Goal: Task Accomplishment & Management: Use online tool/utility

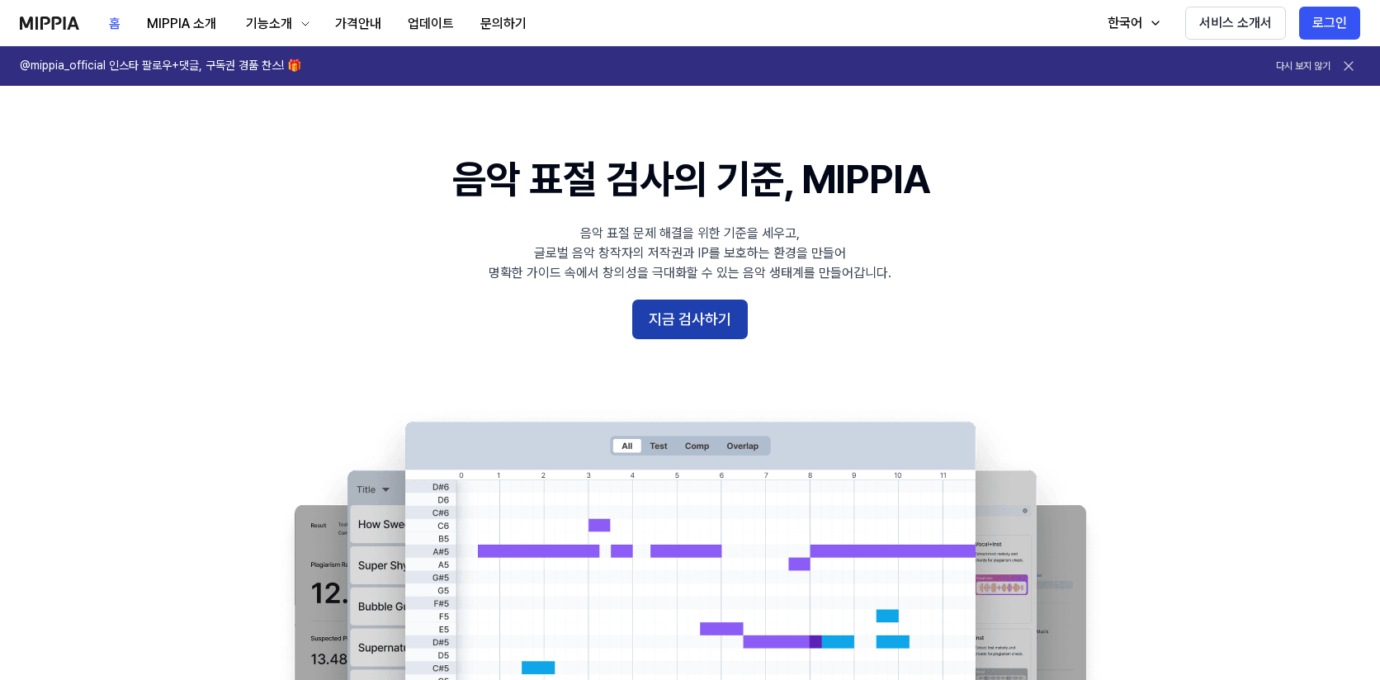
click at [716, 316] on button "지금 검사하기" at bounding box center [690, 320] width 116 height 40
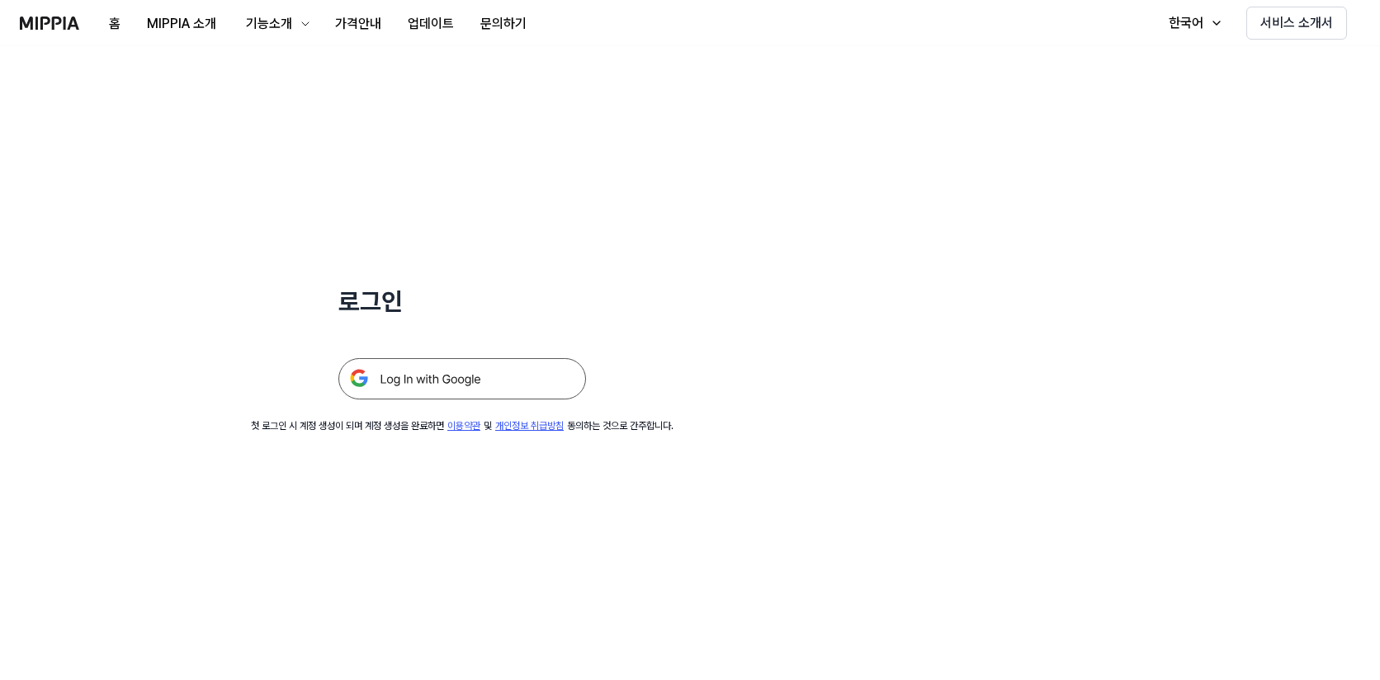
click at [533, 396] on img at bounding box center [462, 378] width 248 height 41
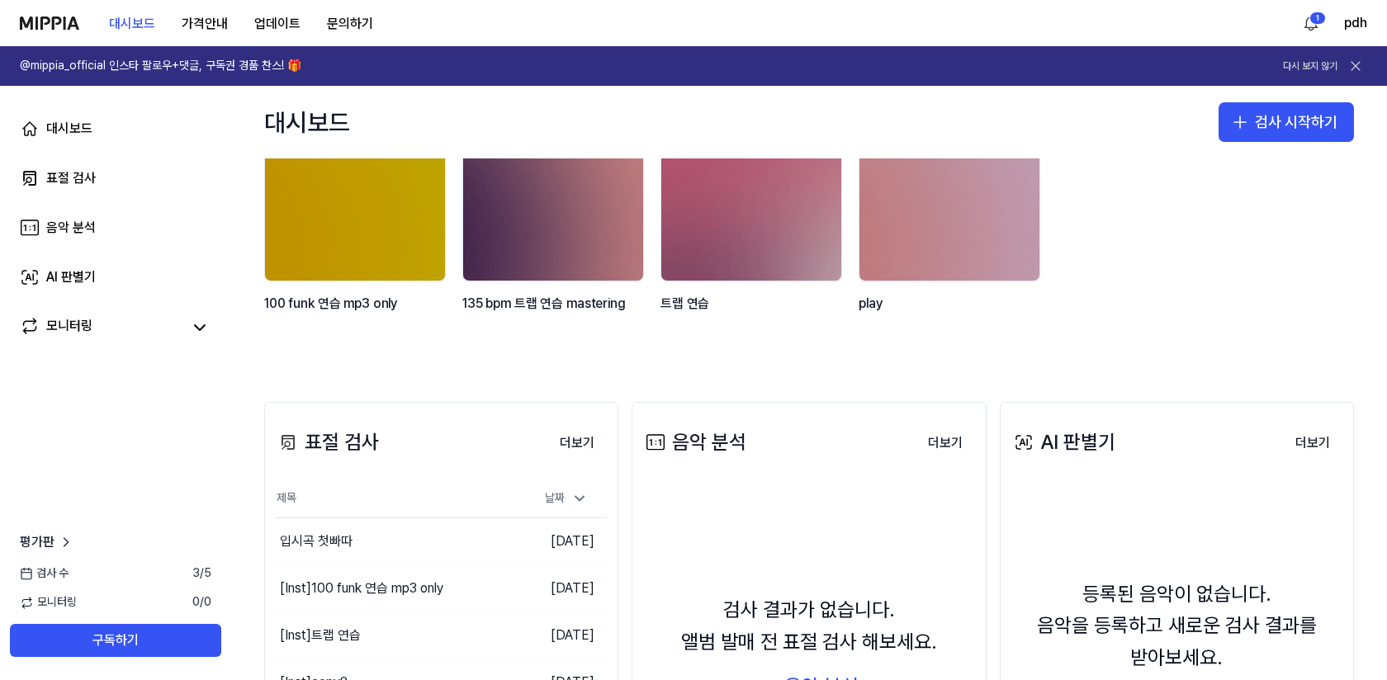
scroll to position [130, 0]
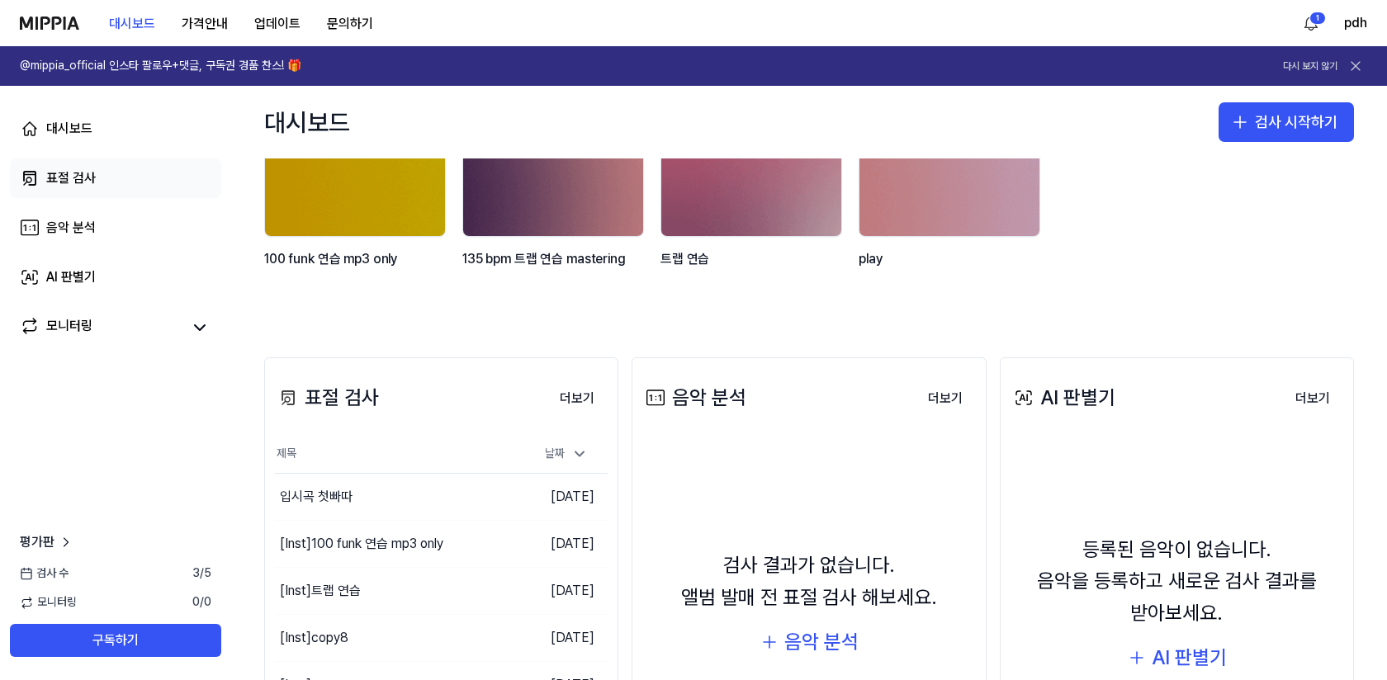
click at [83, 189] on link "표절 검사" at bounding box center [115, 179] width 211 height 40
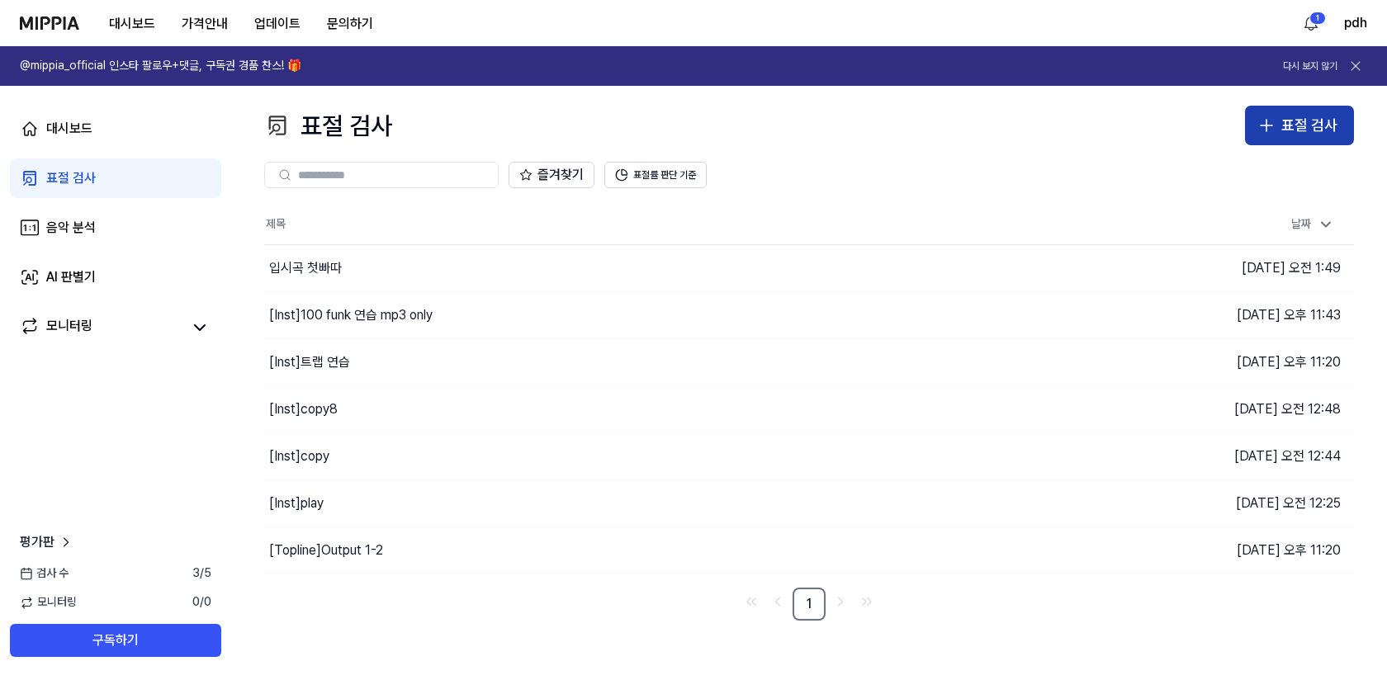
click at [1347, 144] on button "표절 검사" at bounding box center [1299, 126] width 109 height 40
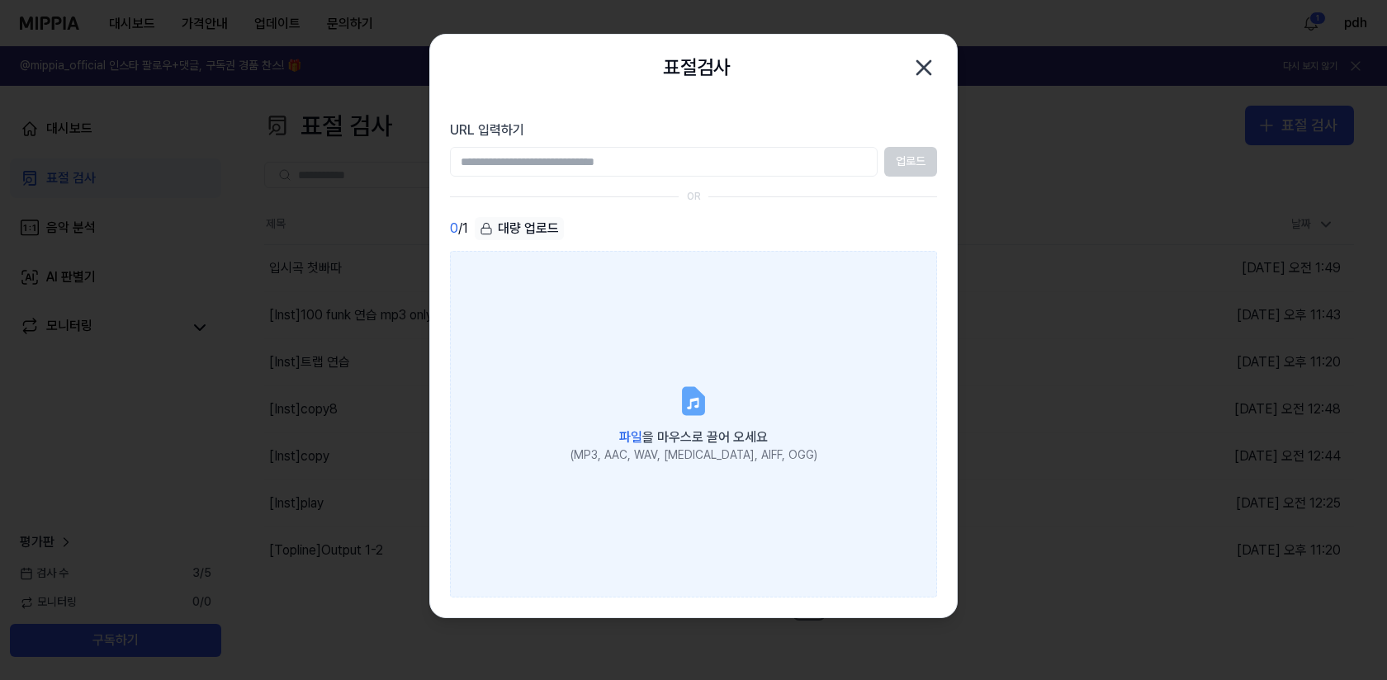
click at [655, 386] on label "파일 을 마우스로 끌어 오세요 (MP3, AAC, WAV, FLAC, AIFF, OGG)" at bounding box center [693, 424] width 487 height 347
click at [0, 0] on input "파일 을 마우스로 끌어 오세요 (MP3, AAC, WAV, FLAC, AIFF, OGG)" at bounding box center [0, 0] width 0 height 0
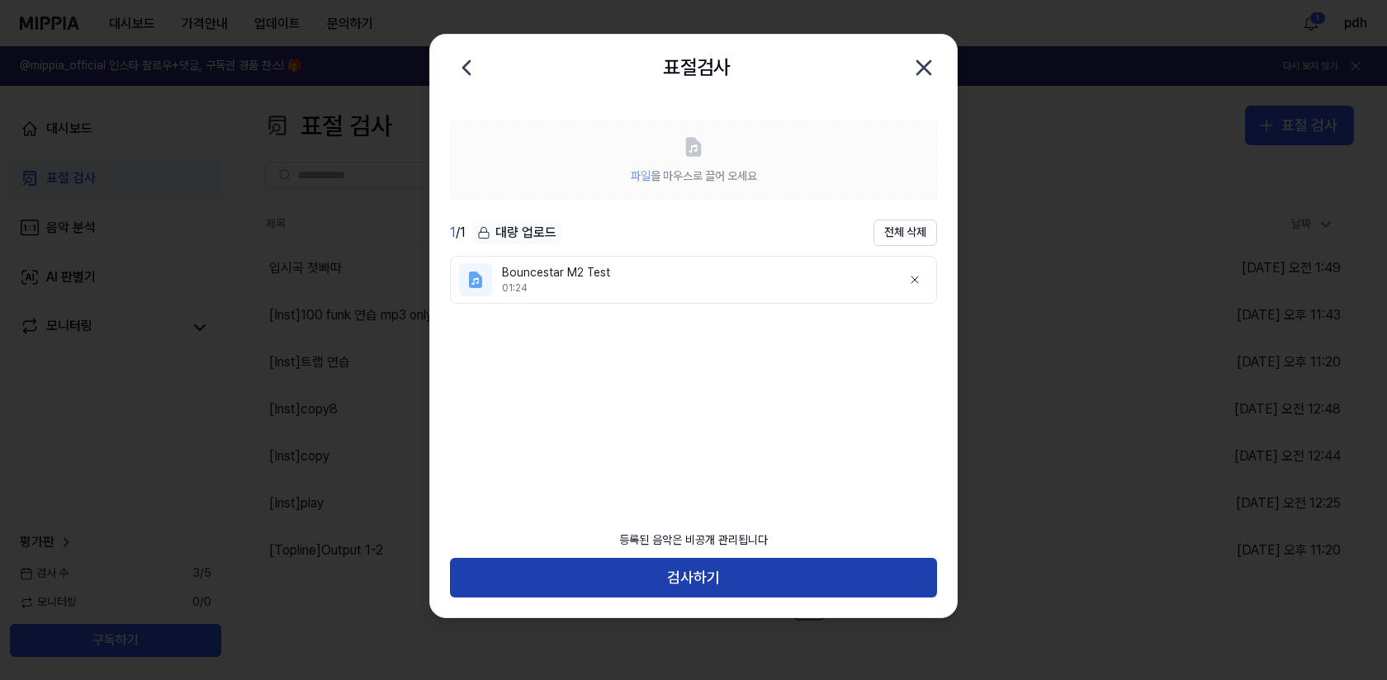
click at [704, 592] on button "검사하기" at bounding box center [693, 578] width 487 height 40
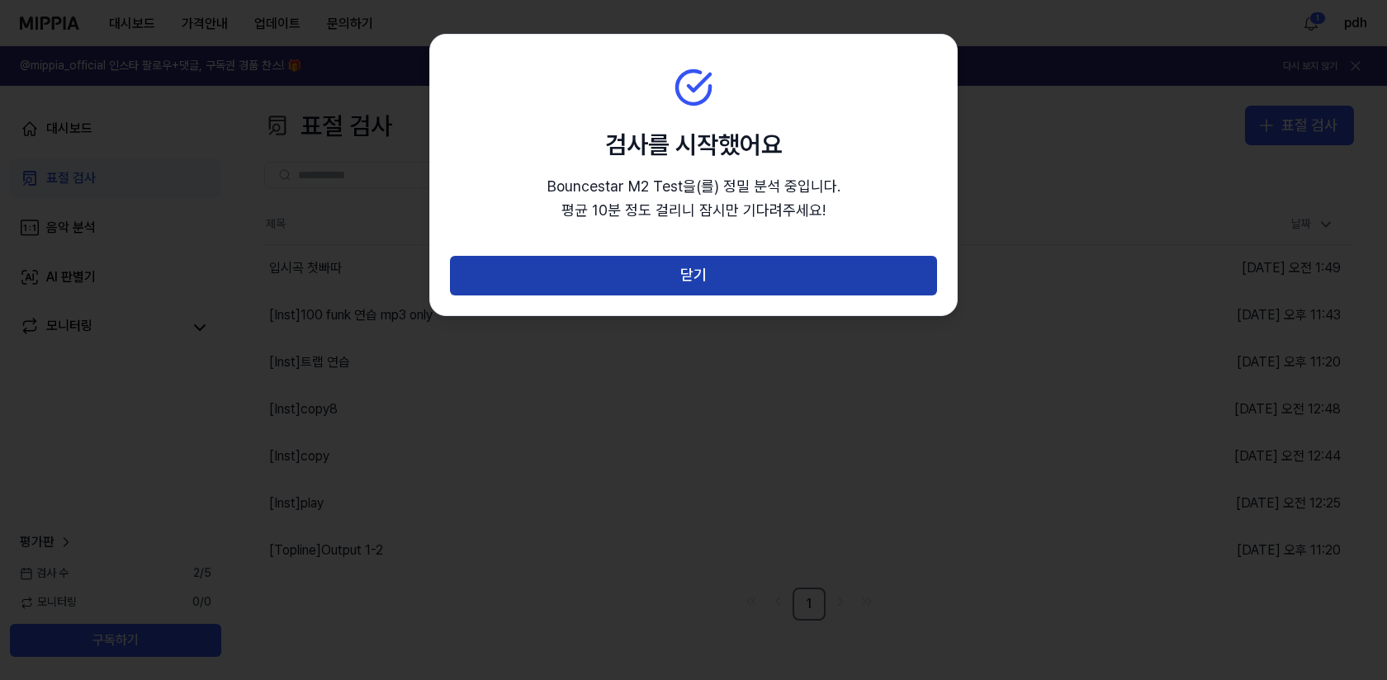
click at [754, 289] on button "닫기" at bounding box center [693, 276] width 487 height 40
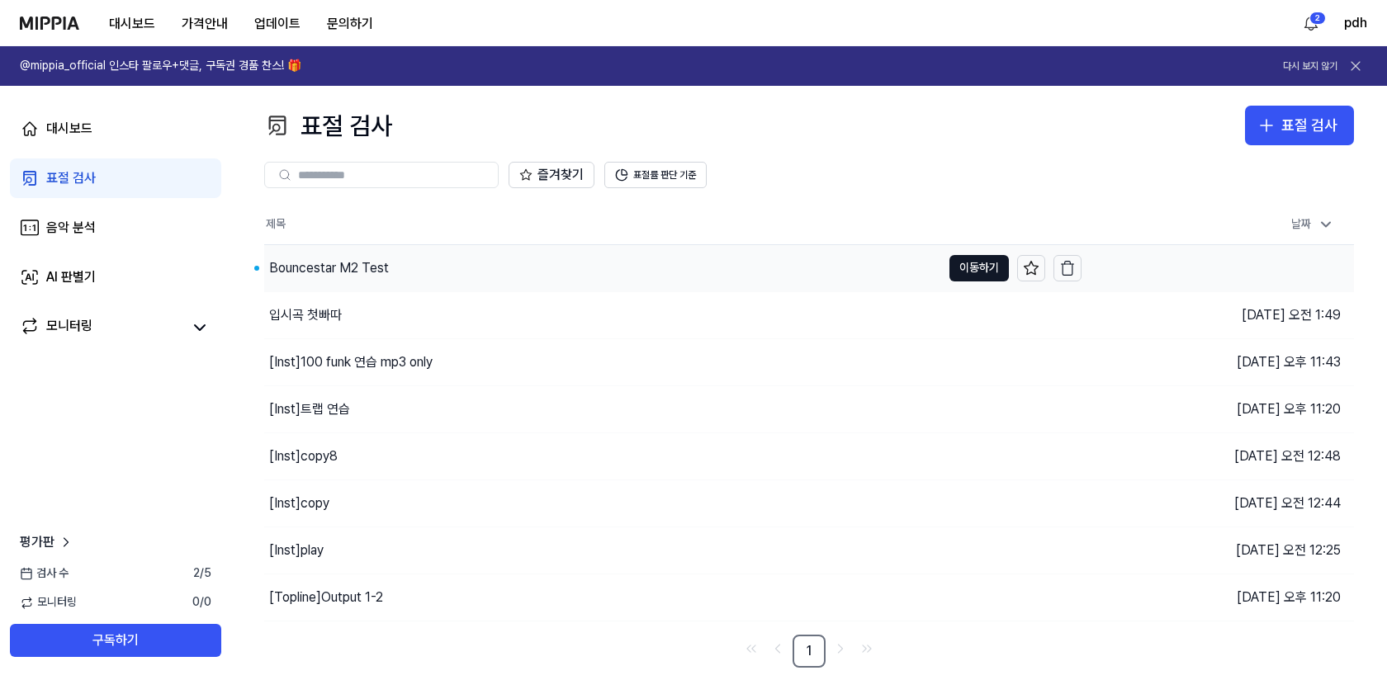
click at [339, 269] on div "Bouncestar M2 Test" at bounding box center [329, 268] width 120 height 20
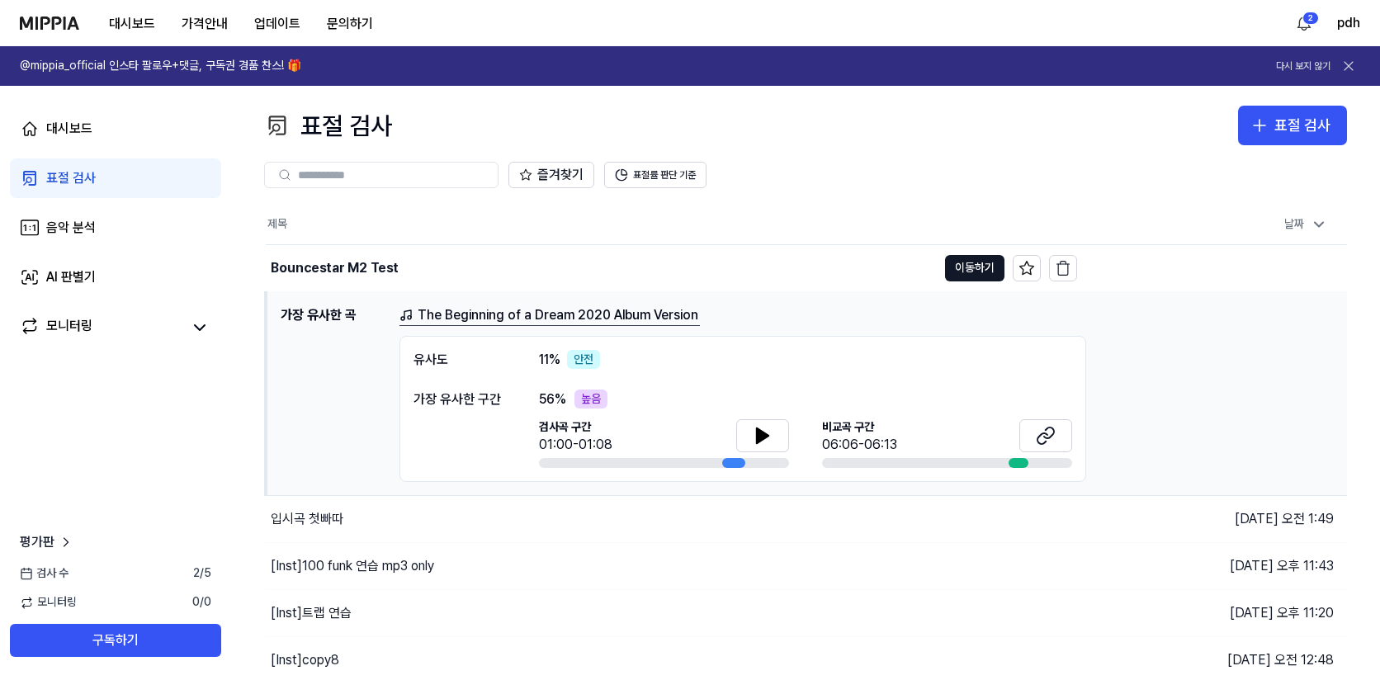
click at [485, 320] on link "The Beginning of a Dream 2020 Album Version" at bounding box center [550, 315] width 301 height 21
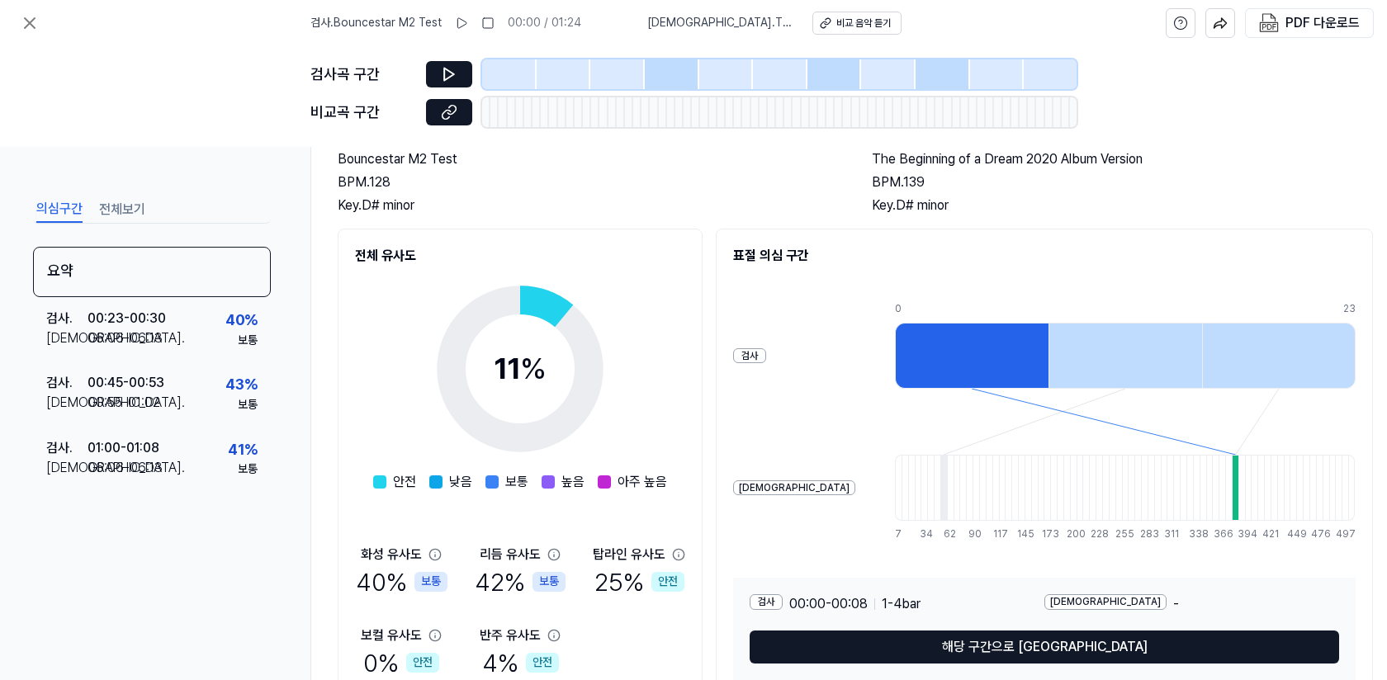
scroll to position [201, 0]
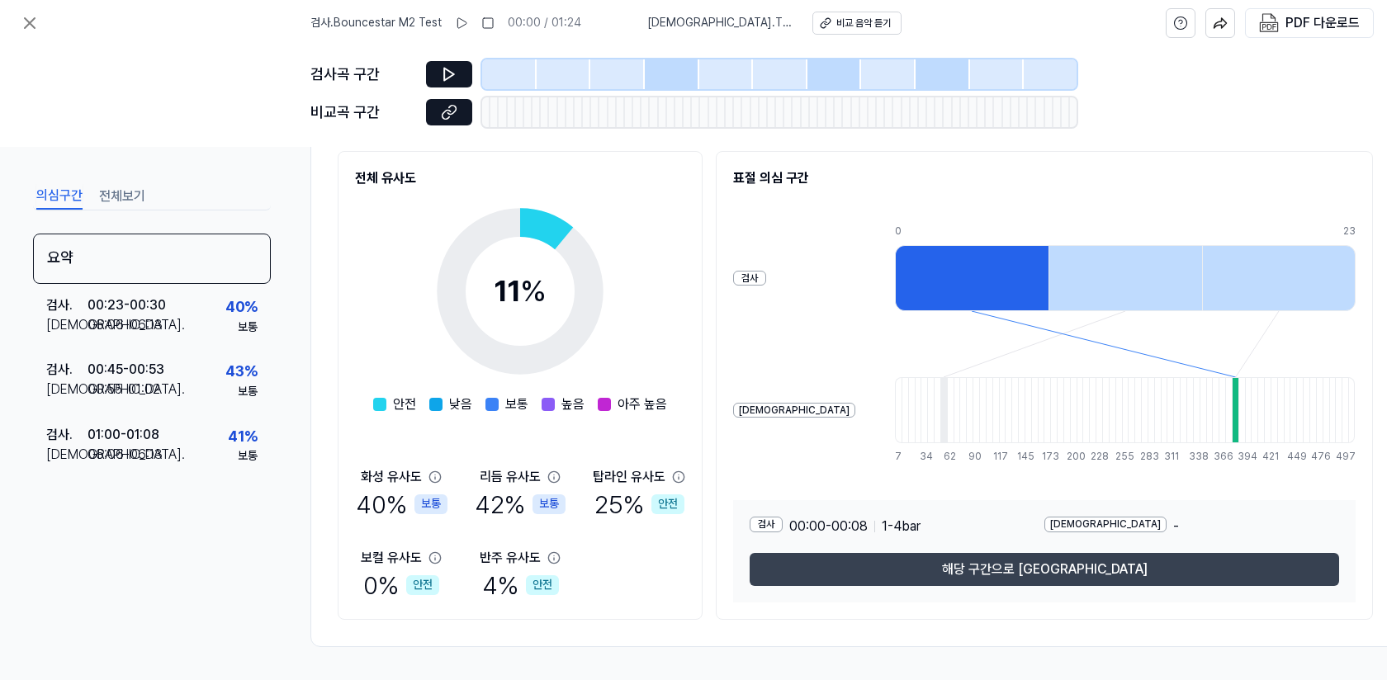
click at [850, 553] on button "해당 구간으로 이동" at bounding box center [1044, 569] width 589 height 33
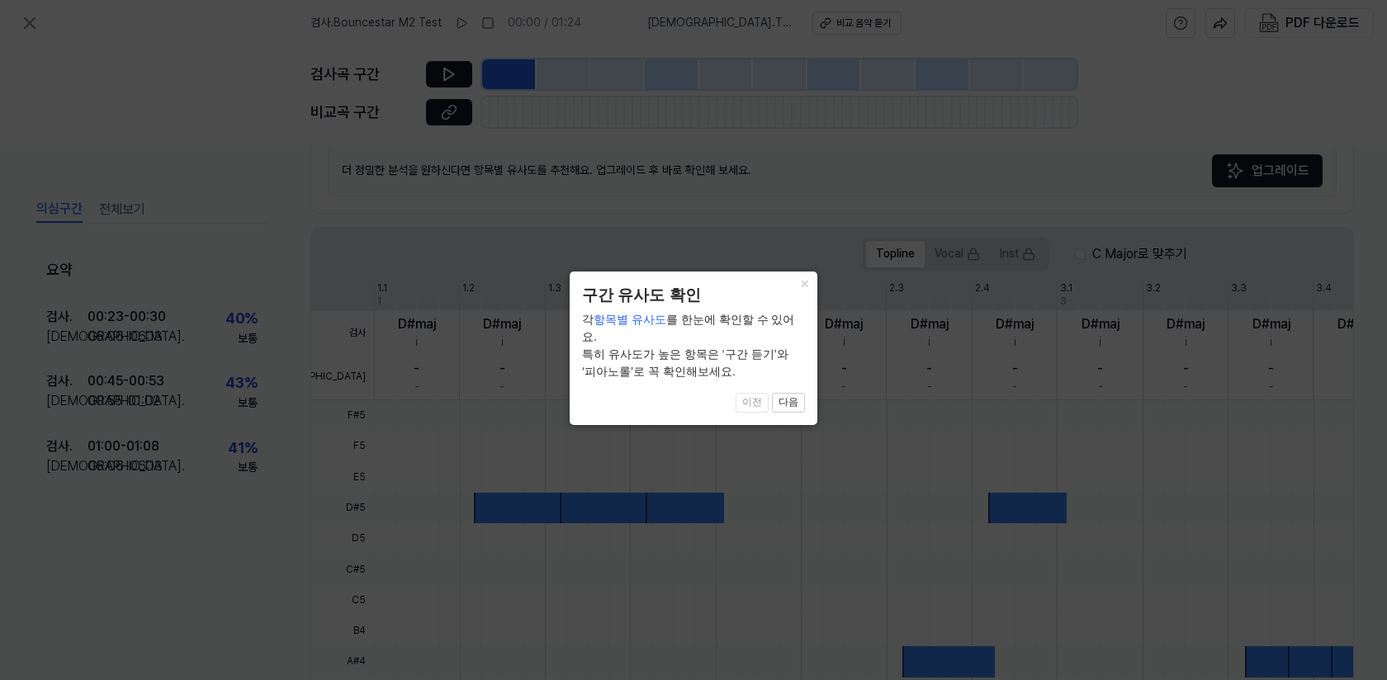
scroll to position [417, 0]
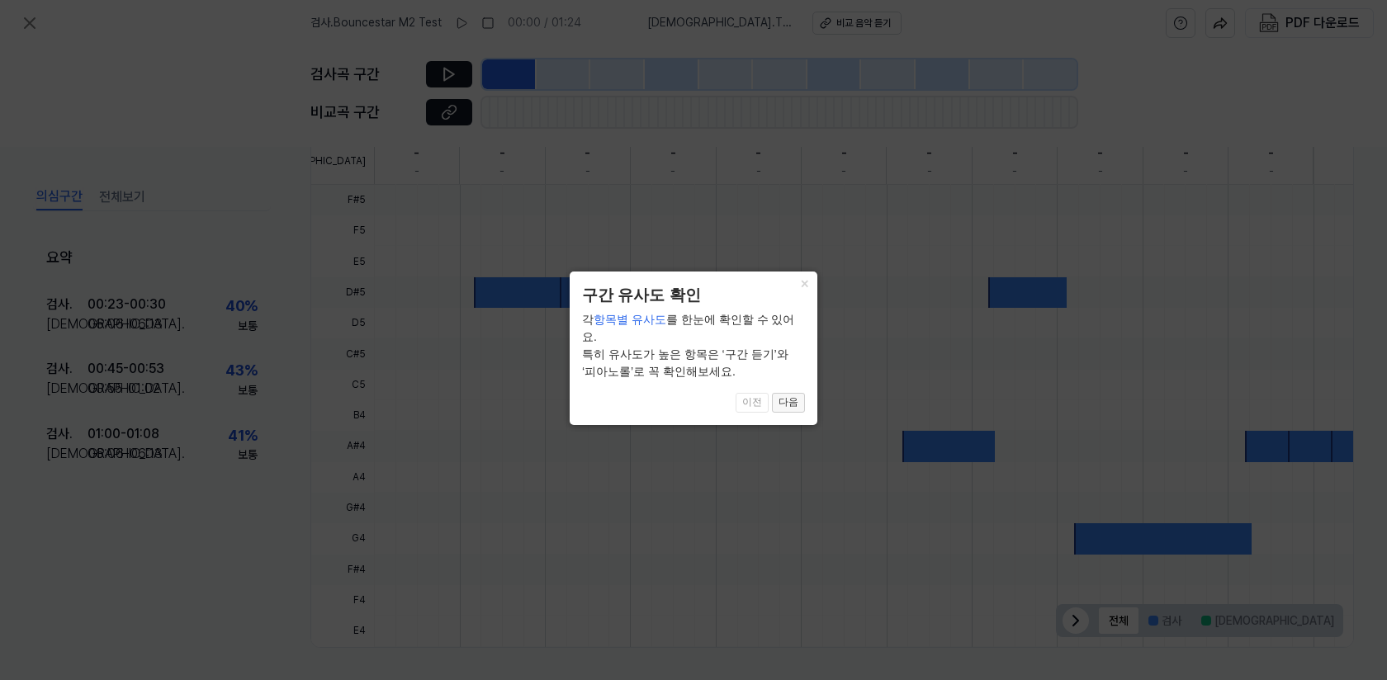
click at [780, 393] on button "다음" at bounding box center [788, 403] width 33 height 20
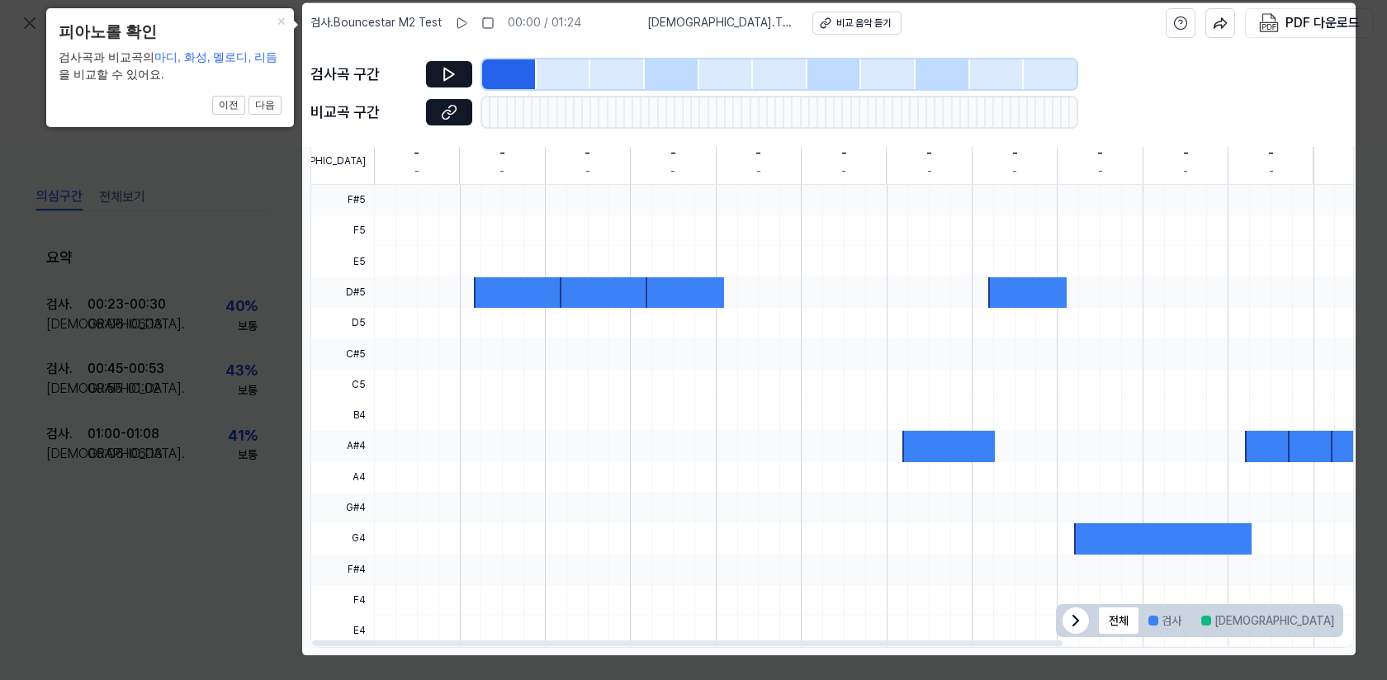
click at [456, 26] on body "검사 . Bouncestar M2 Test 00:00 / 01:24 비교 . The Beginning of a Dream 2020 Album …" at bounding box center [693, 340] width 1387 height 680
click at [458, 24] on body "검사 . Bouncestar M2 Test 00:00 / 01:24 비교 . The Beginning of a Dream 2020 Album …" at bounding box center [693, 340] width 1387 height 680
click at [258, 106] on button "다음" at bounding box center [265, 106] width 33 height 20
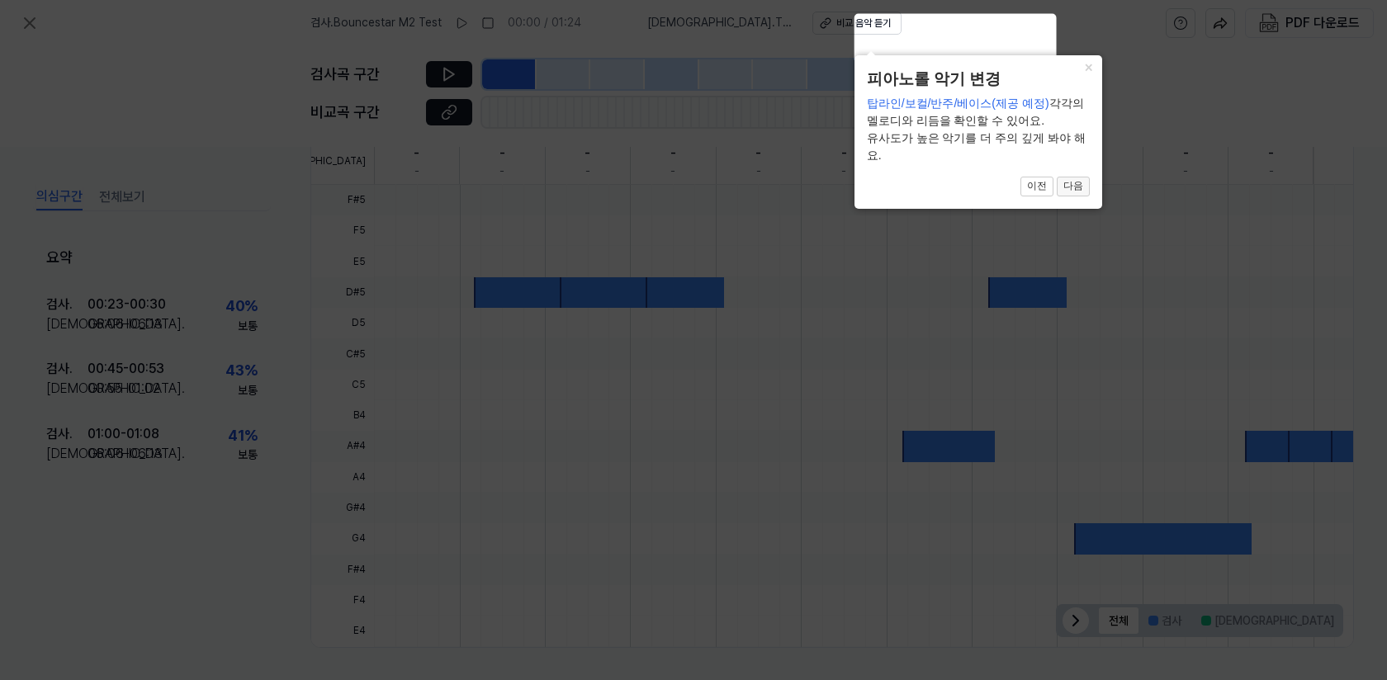
click at [1073, 182] on button "다음" at bounding box center [1073, 187] width 33 height 20
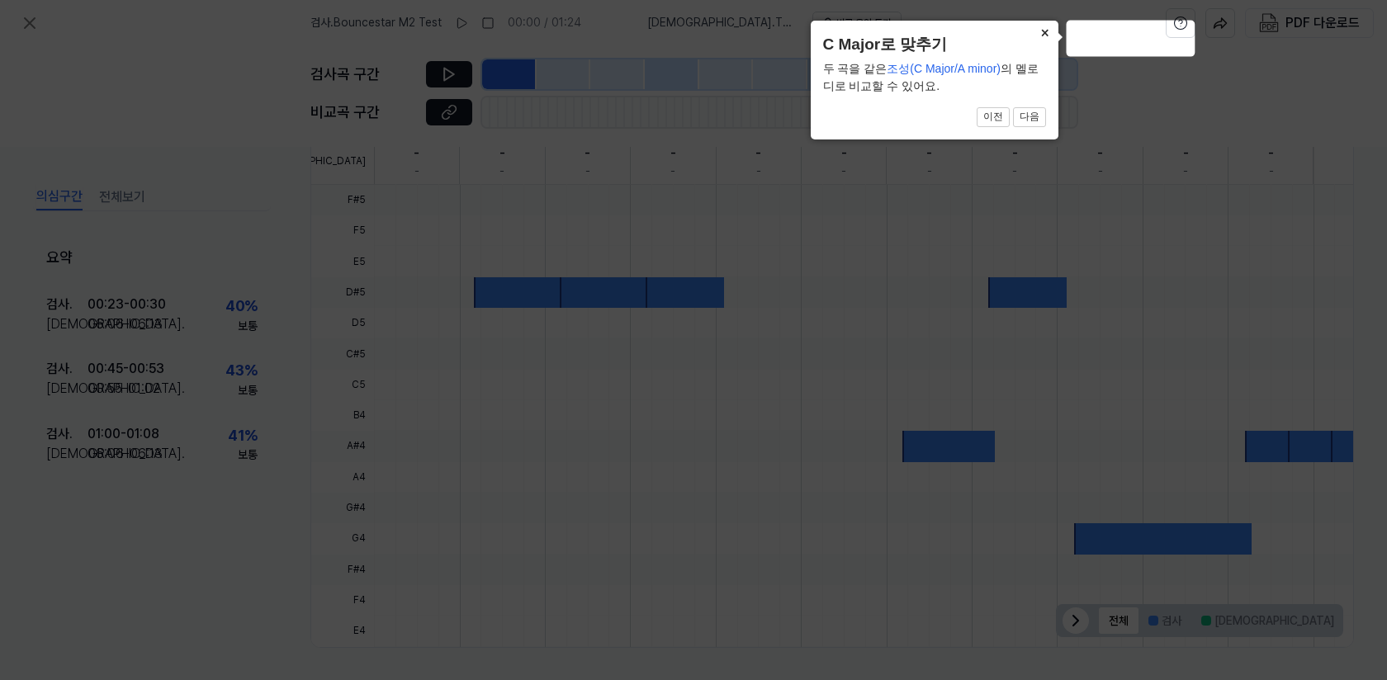
click at [1039, 31] on button "×" at bounding box center [1045, 32] width 26 height 23
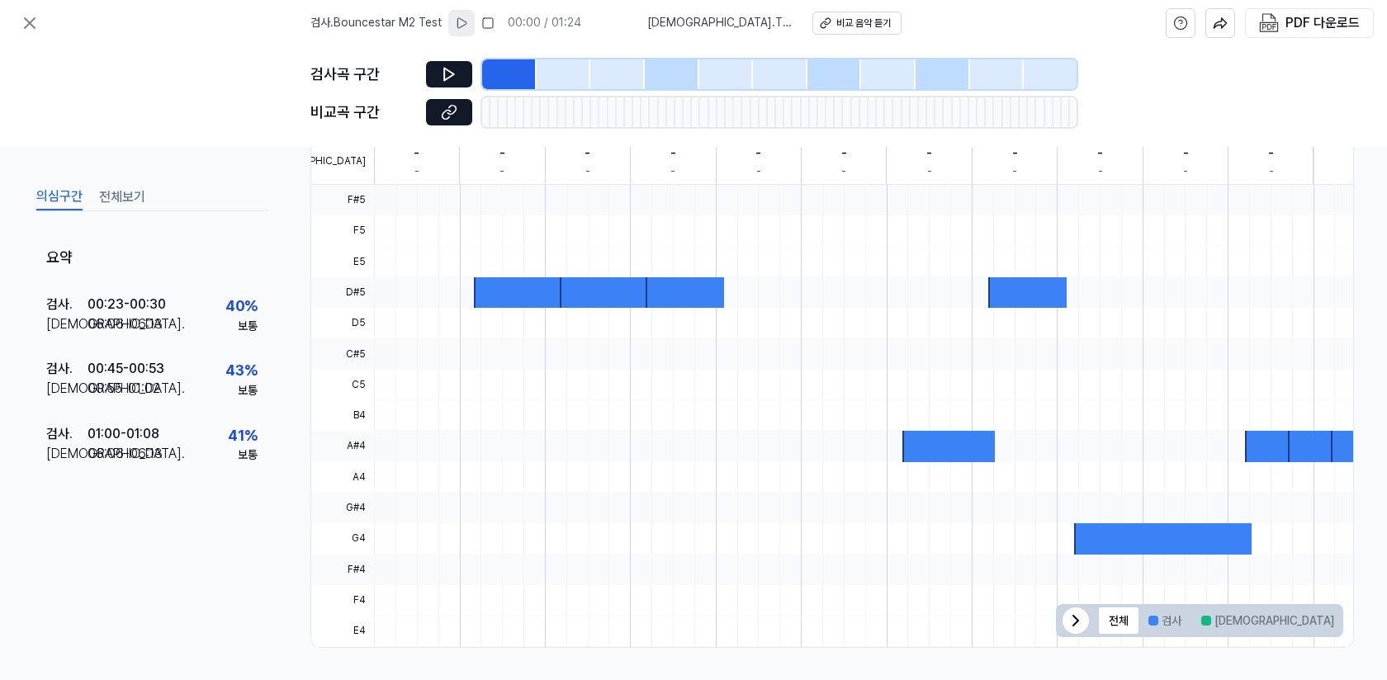
click at [462, 21] on icon at bounding box center [461, 23] width 13 height 13
click at [144, 204] on div "의심구간 전체보기" at bounding box center [152, 196] width 238 height 31
click at [124, 202] on button "전체보기" at bounding box center [122, 197] width 46 height 26
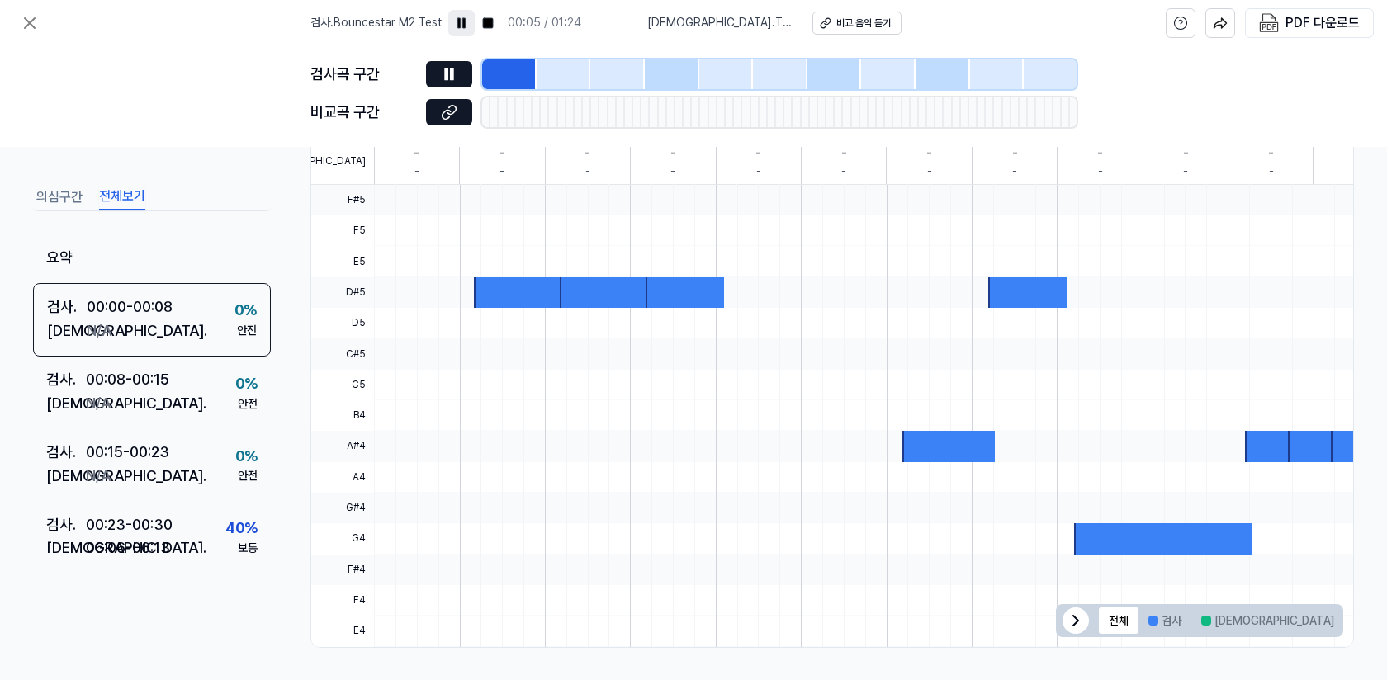
click at [72, 198] on button "의심구간" at bounding box center [59, 197] width 46 height 26
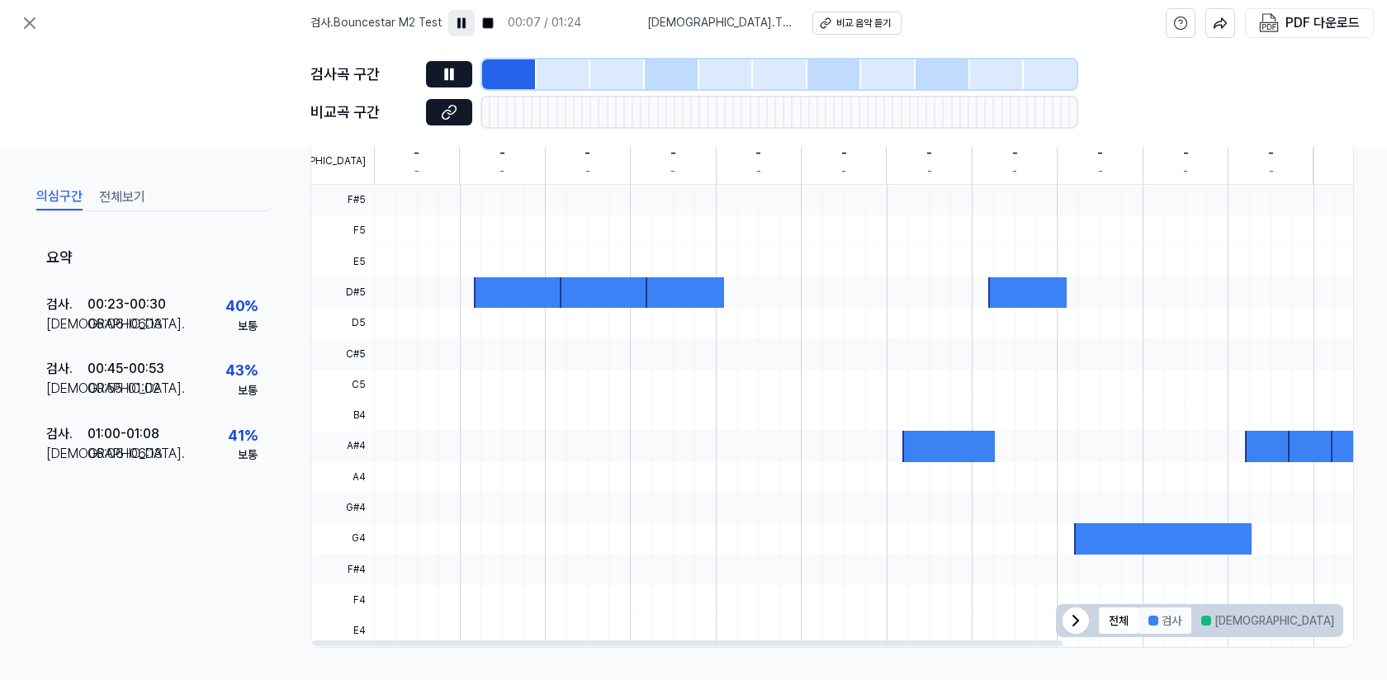
click at [1151, 618] on div at bounding box center [1153, 621] width 10 height 10
click at [520, 67] on div at bounding box center [509, 74] width 54 height 30
click at [508, 284] on div at bounding box center [520, 292] width 92 height 31
click at [674, 77] on div at bounding box center [672, 74] width 54 height 30
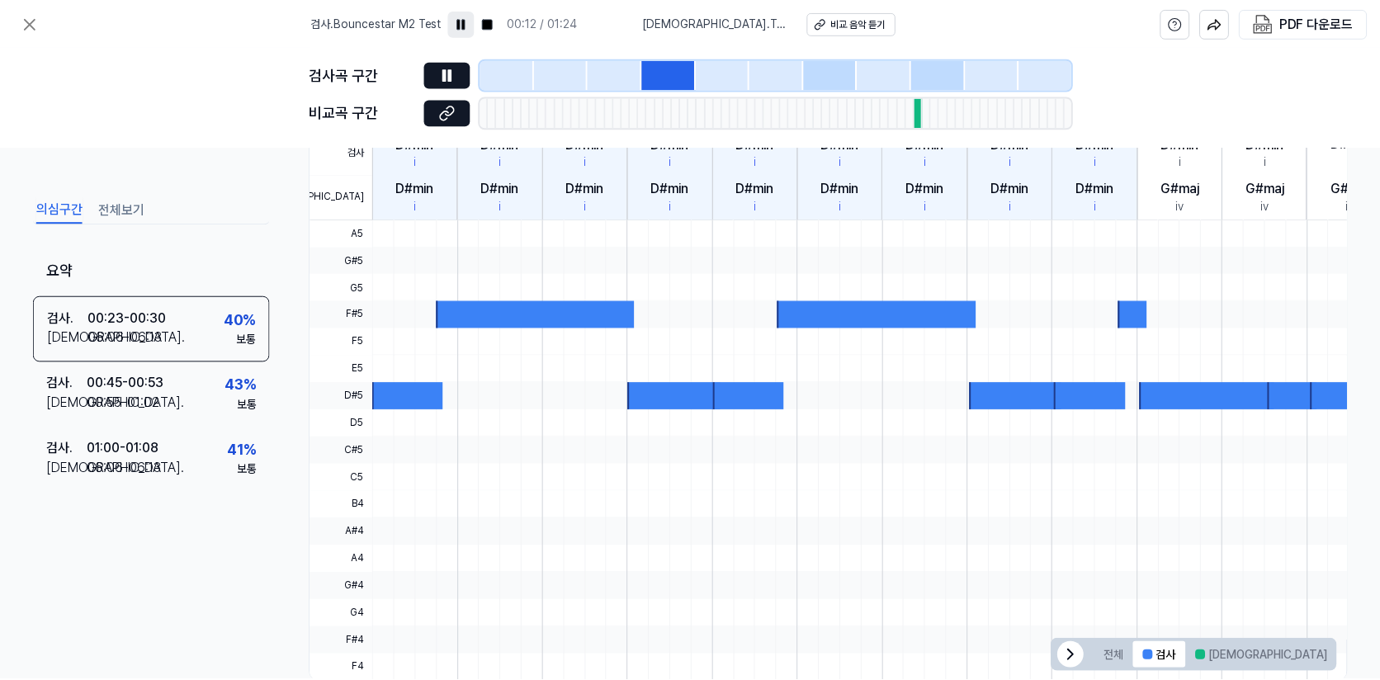
scroll to position [452, 0]
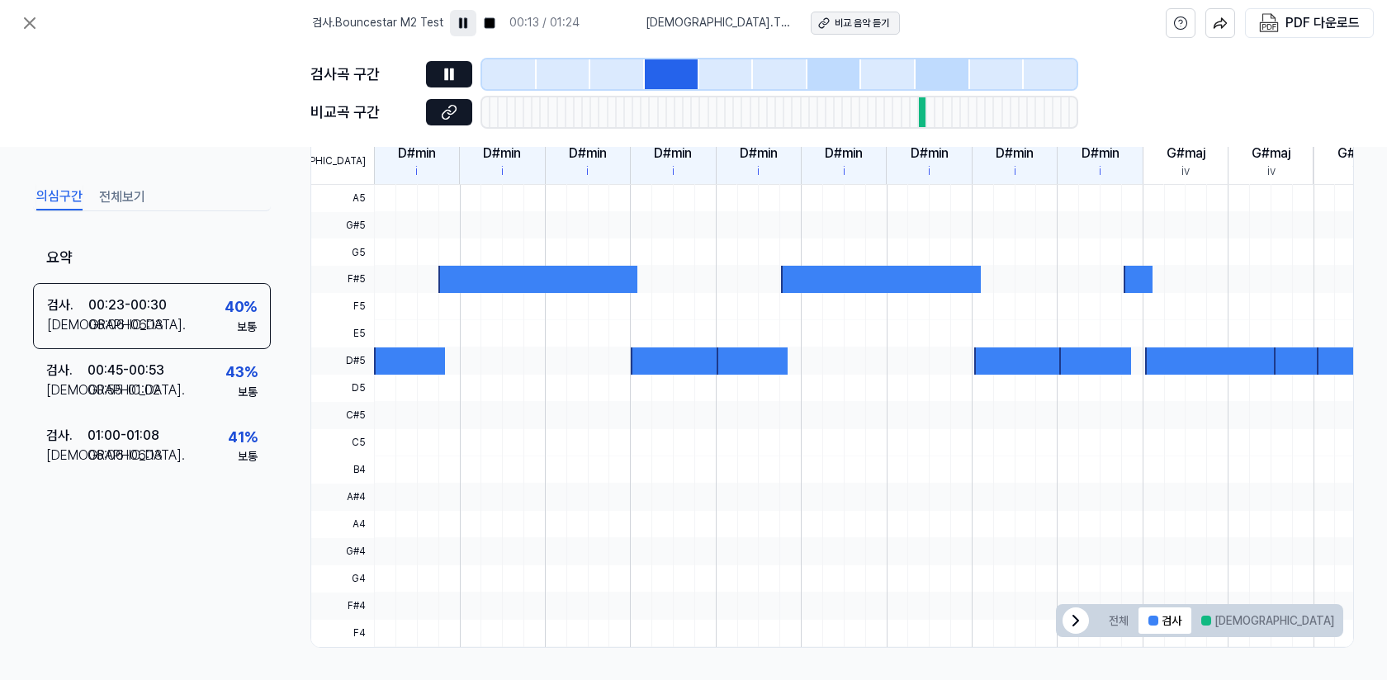
click at [818, 28] on icon at bounding box center [824, 23] width 12 height 12
click at [432, 76] on button at bounding box center [449, 74] width 46 height 26
click at [32, 21] on icon at bounding box center [30, 23] width 20 height 20
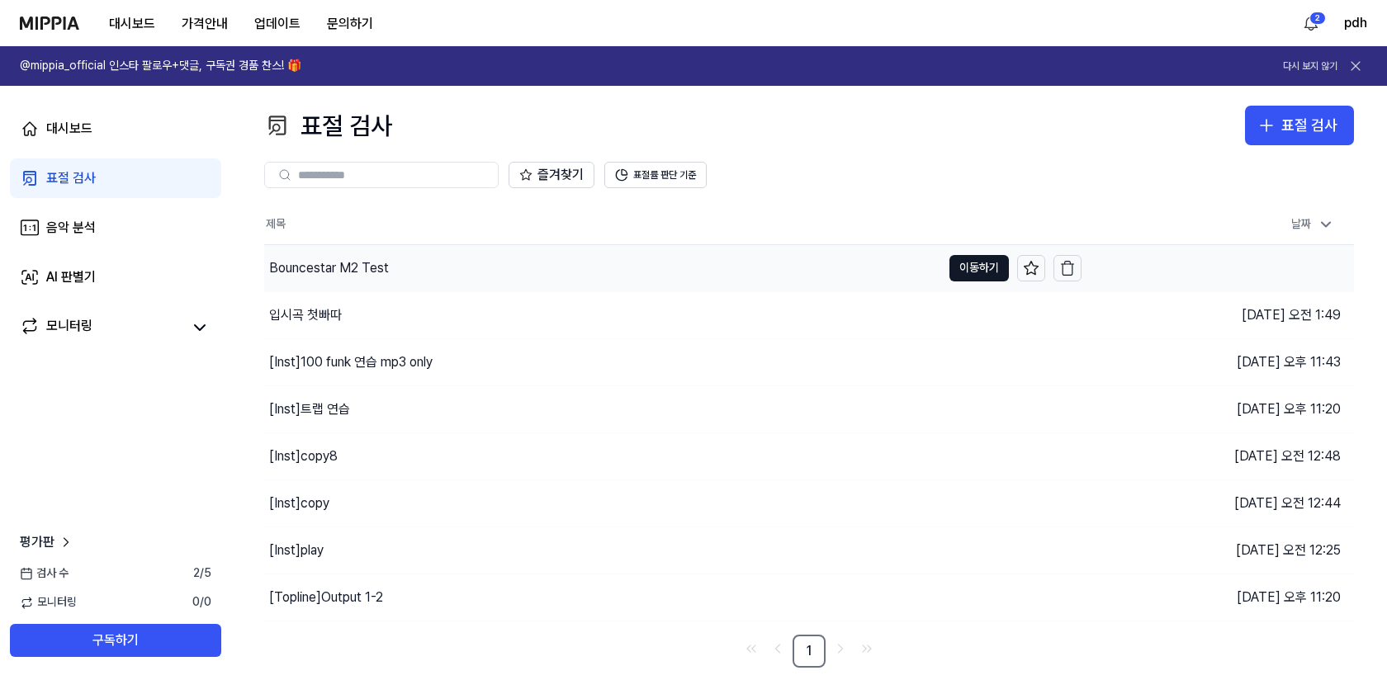
click at [357, 262] on div "Bouncestar M2 Test" at bounding box center [329, 268] width 120 height 20
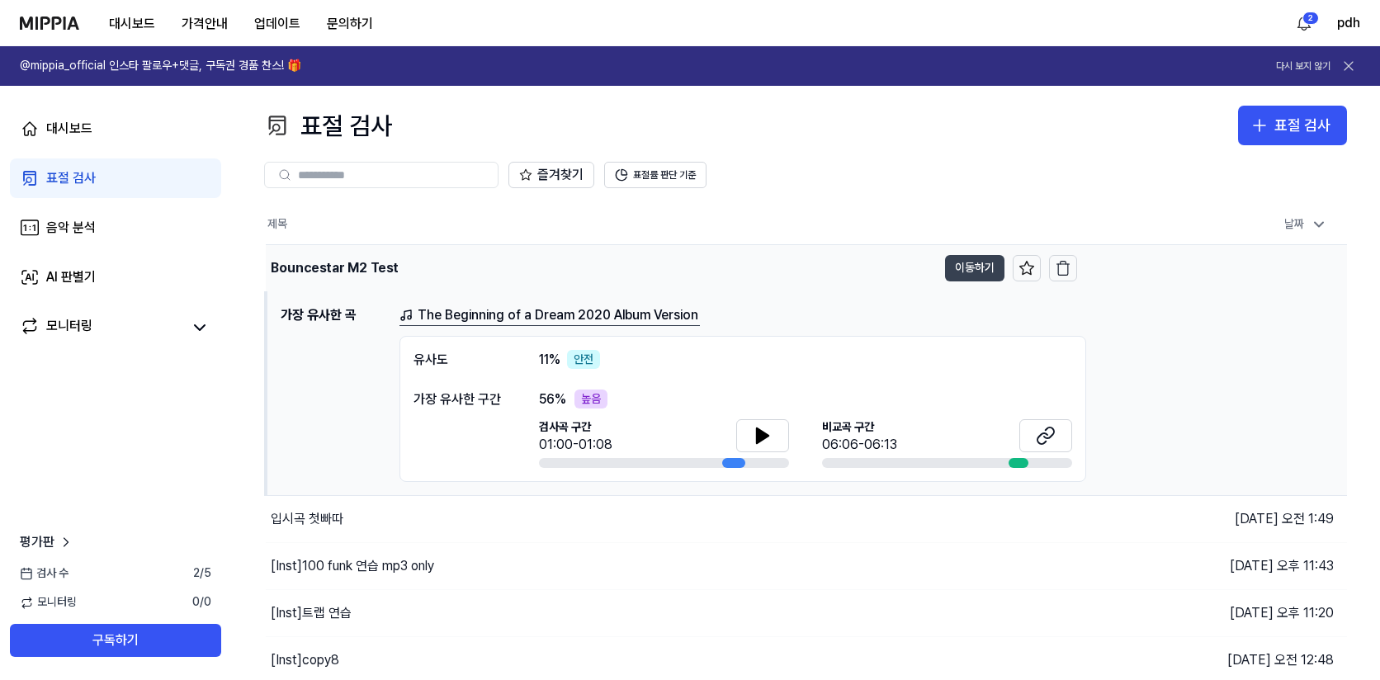
click at [975, 273] on button "이동하기" at bounding box center [974, 268] width 59 height 26
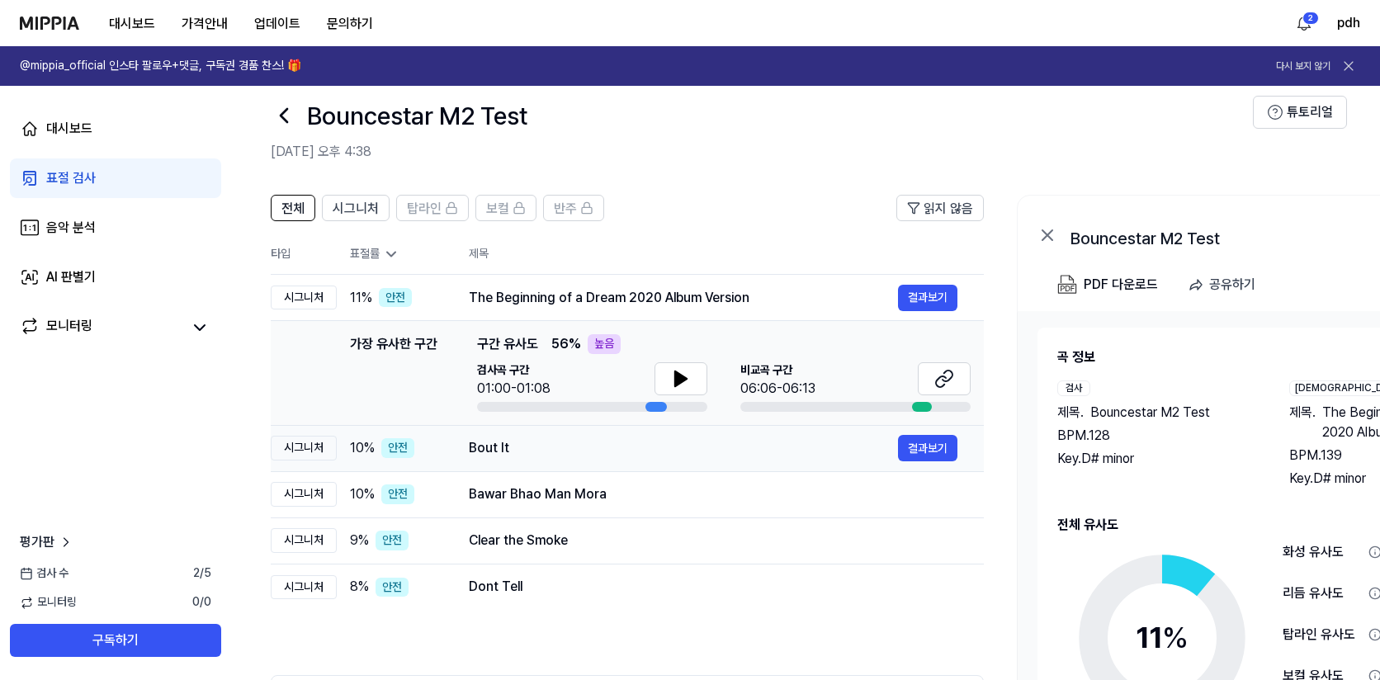
scroll to position [24, 0]
click at [475, 449] on div "Bout It" at bounding box center [683, 448] width 429 height 20
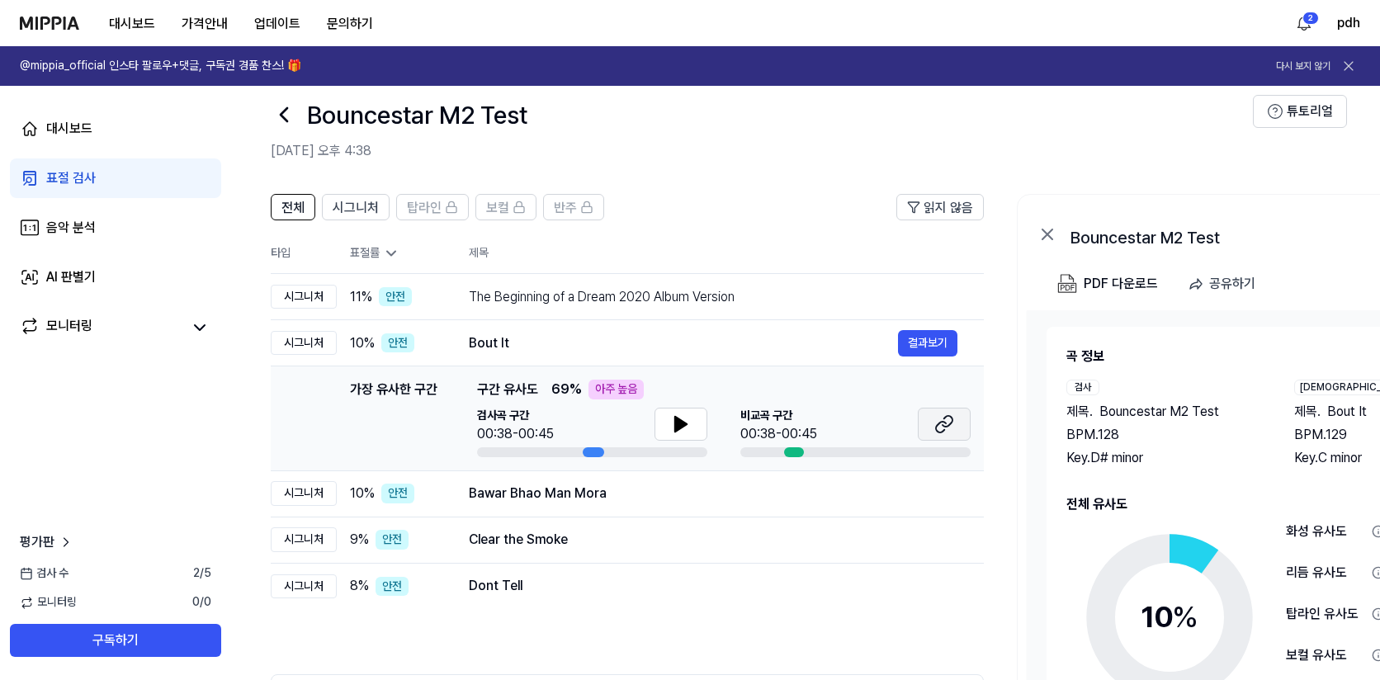
click at [940, 433] on icon at bounding box center [941, 427] width 10 height 11
click at [646, 509] on td "Bawar Bhao Man Mora 결과보기" at bounding box center [714, 494] width 542 height 46
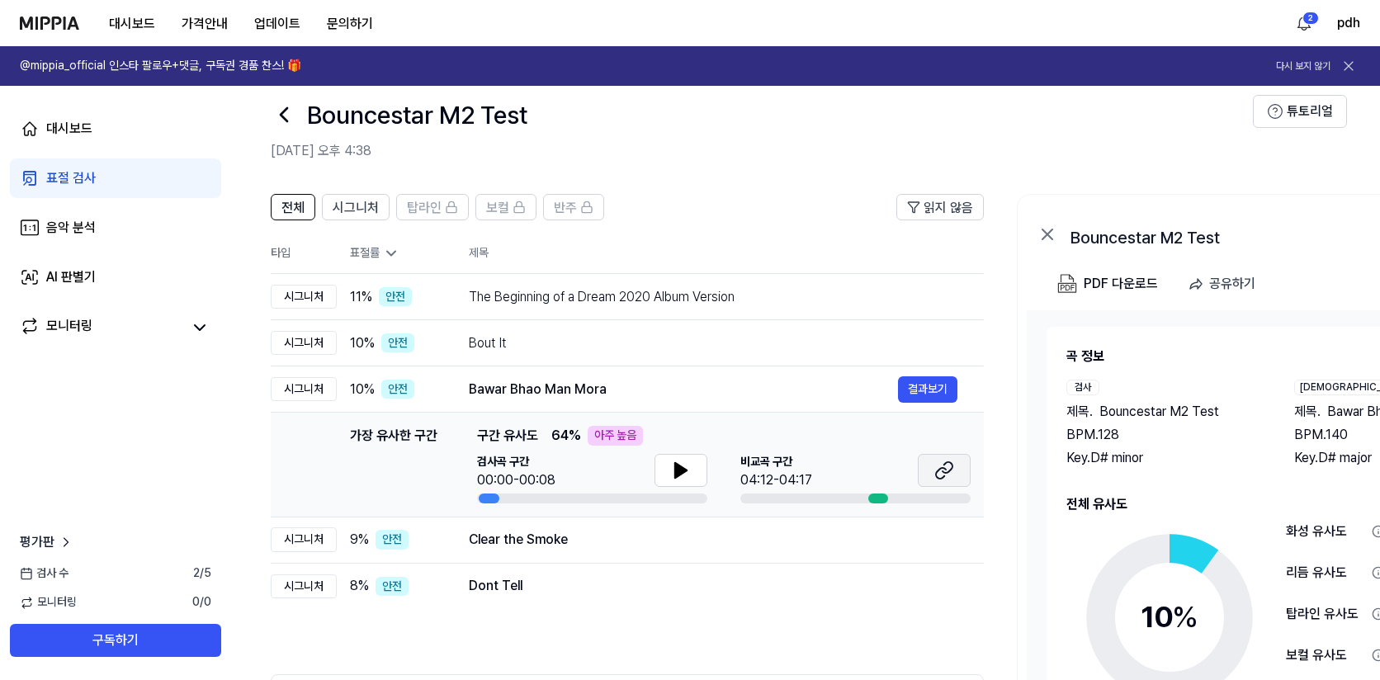
click at [935, 462] on icon at bounding box center [945, 471] width 20 height 20
click at [546, 559] on td "Clear the Smoke 결과보기" at bounding box center [714, 540] width 542 height 46
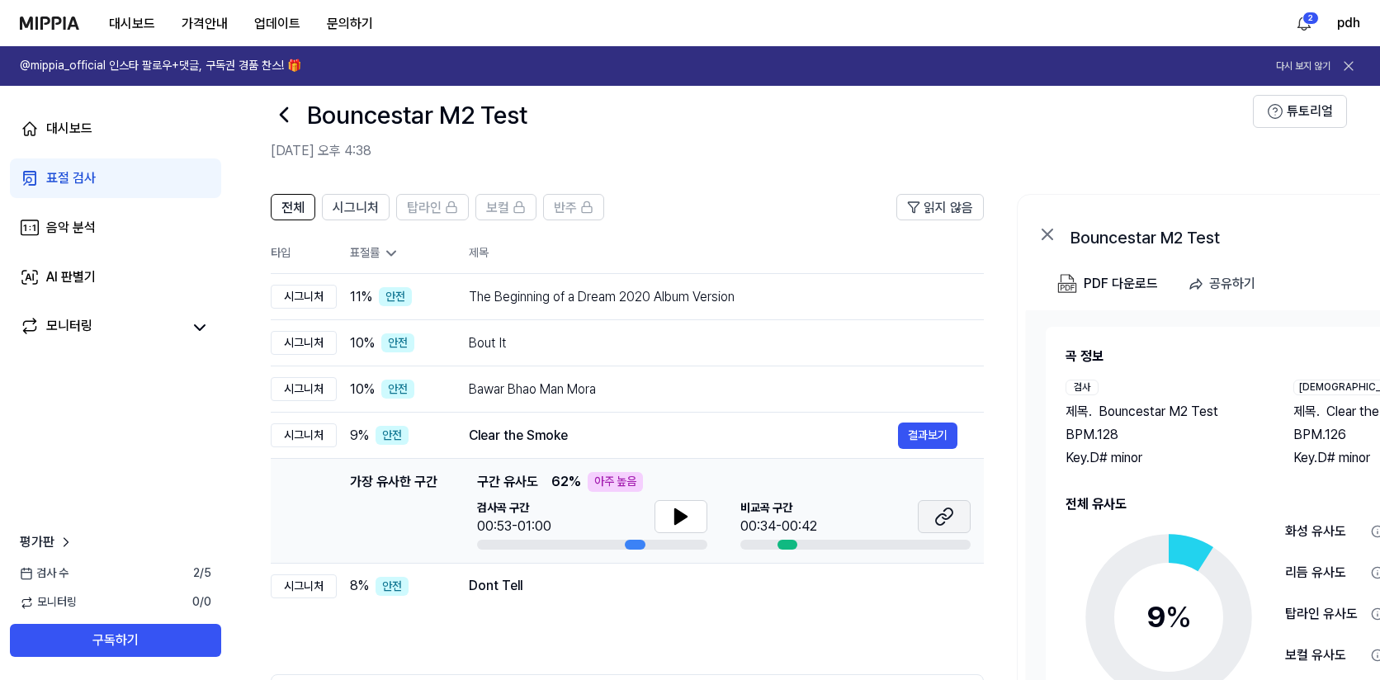
click at [942, 520] on icon at bounding box center [945, 517] width 20 height 20
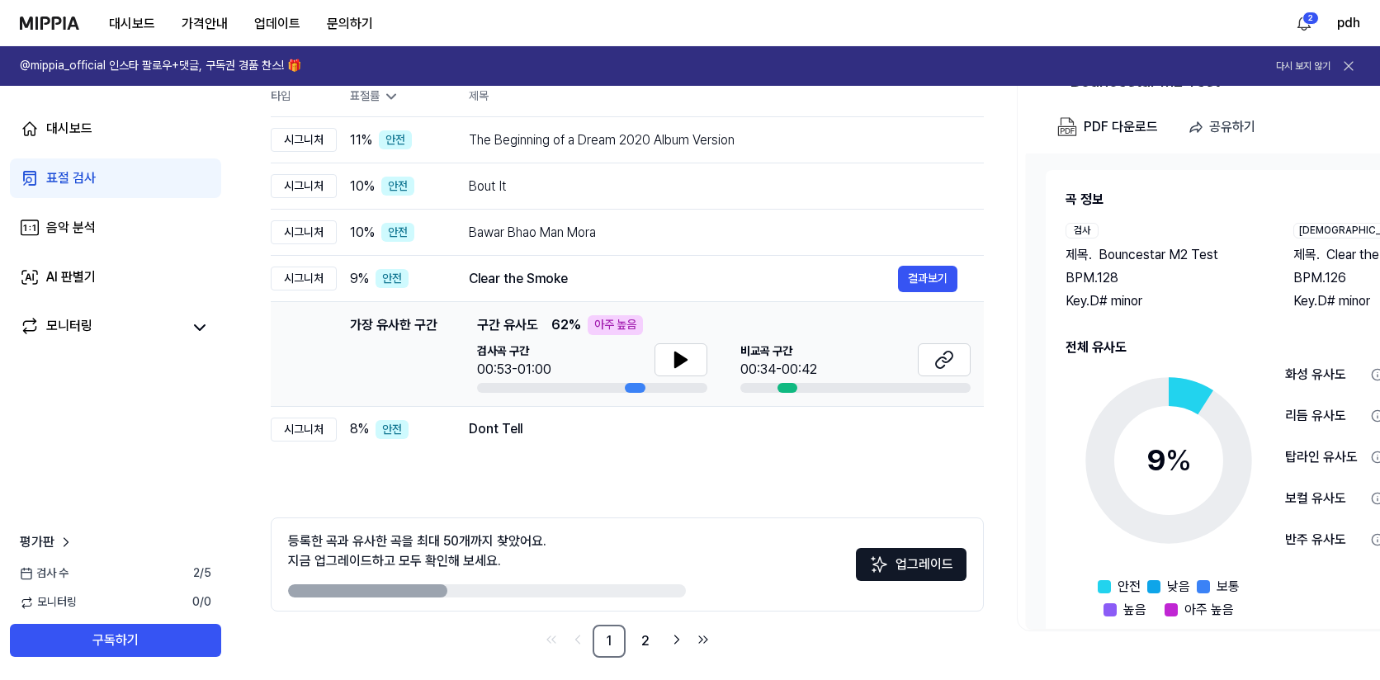
scroll to position [0, 0]
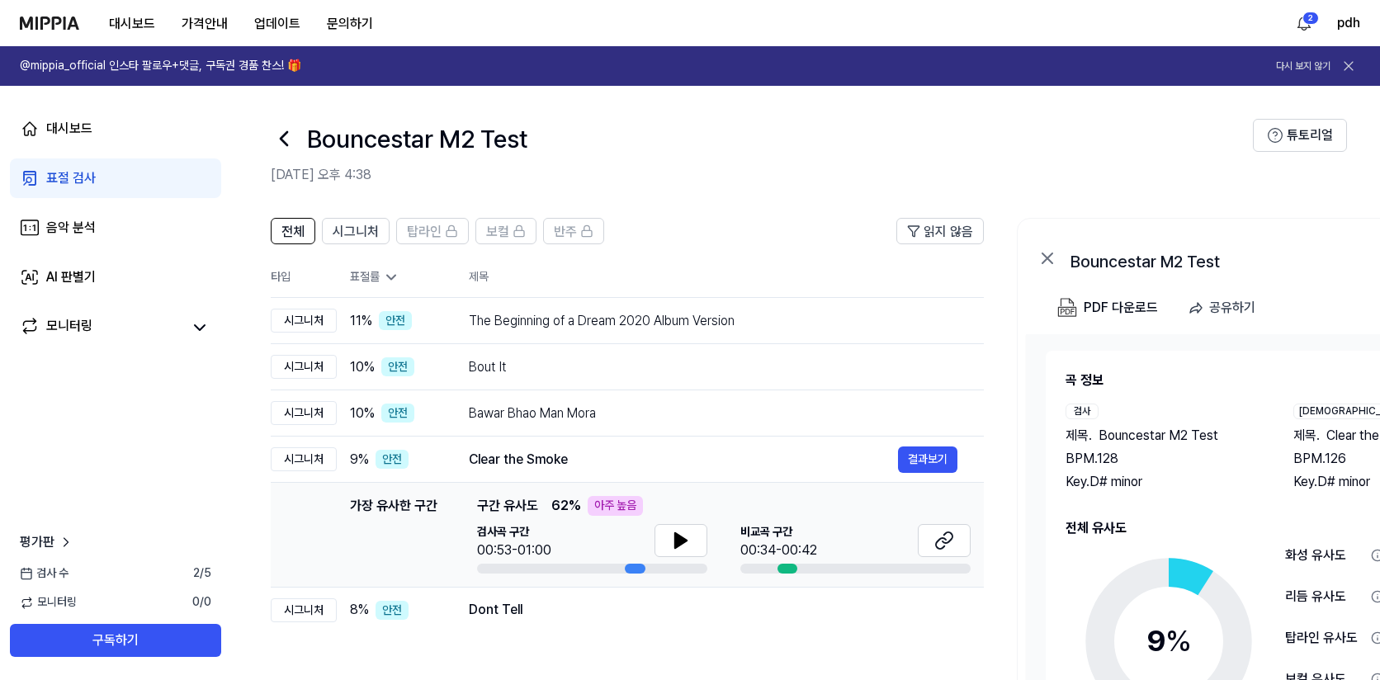
click at [59, 43] on div "대시보드 가격안내 업데이트 문의하기" at bounding box center [203, 22] width 367 height 45
click at [63, 31] on div "대시보드 가격안내 업데이트 문의하기" at bounding box center [203, 22] width 367 height 45
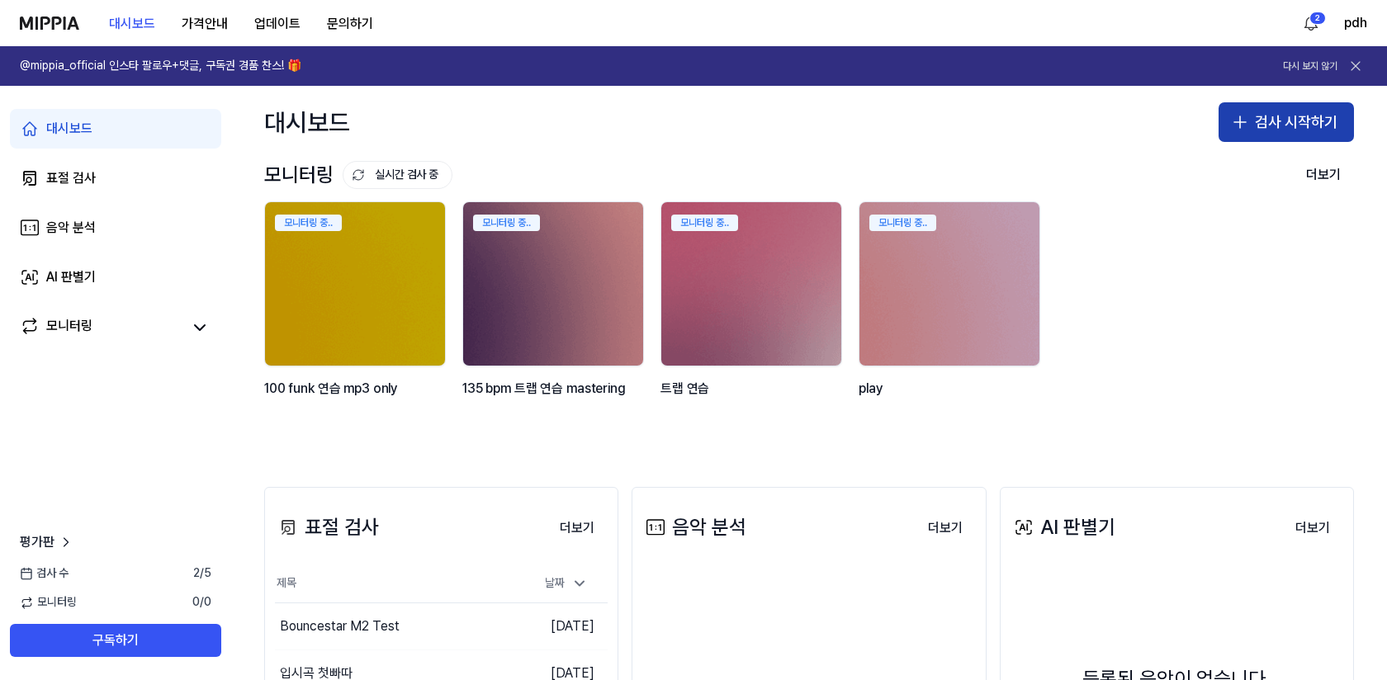
click at [1313, 133] on button "검사 시작하기" at bounding box center [1286, 122] width 135 height 40
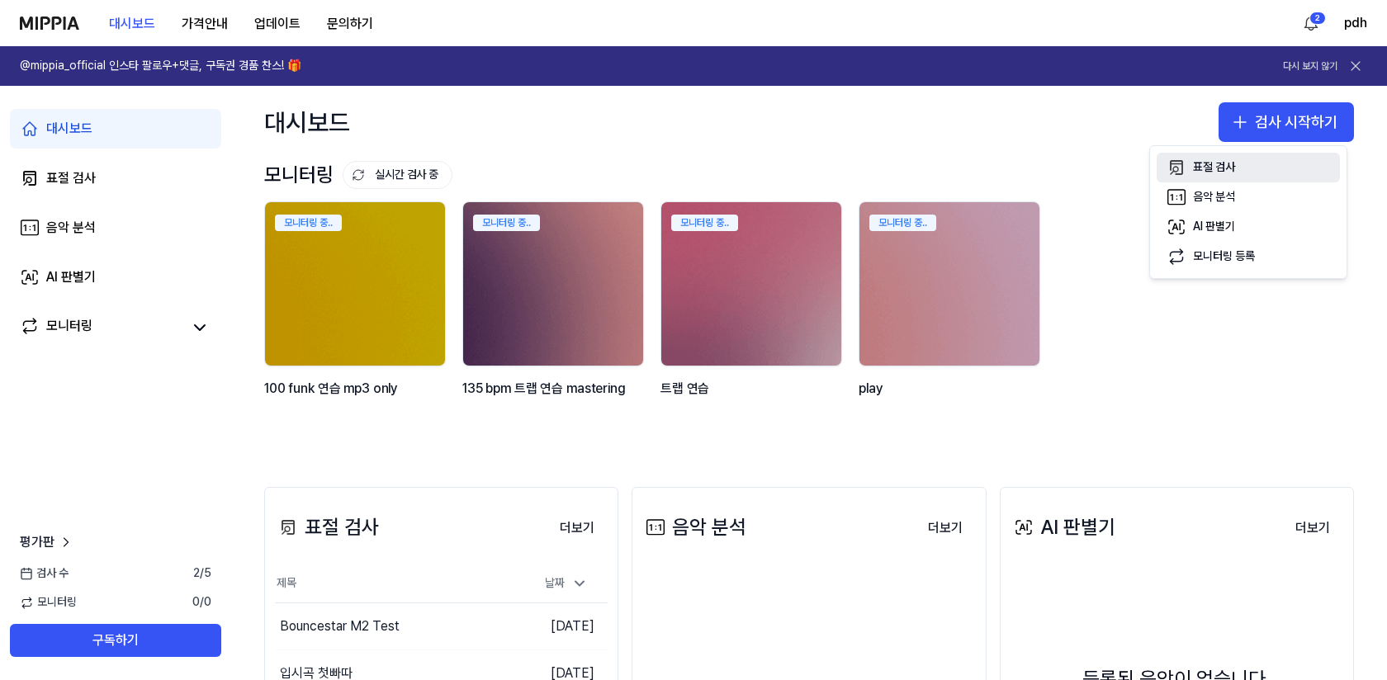
click at [1212, 175] on div "표절 검사" at bounding box center [1214, 167] width 42 height 17
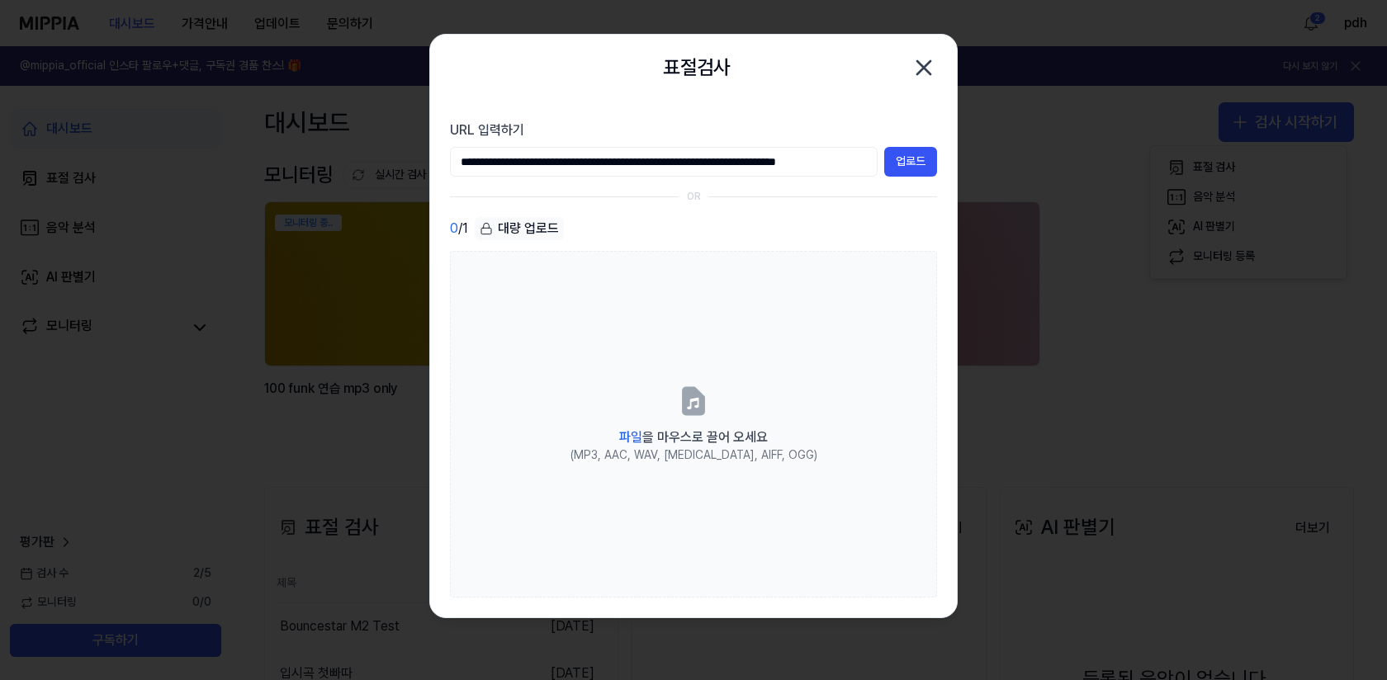
scroll to position [0, 46]
type input "**********"
click at [914, 169] on button "업로드" at bounding box center [910, 162] width 53 height 30
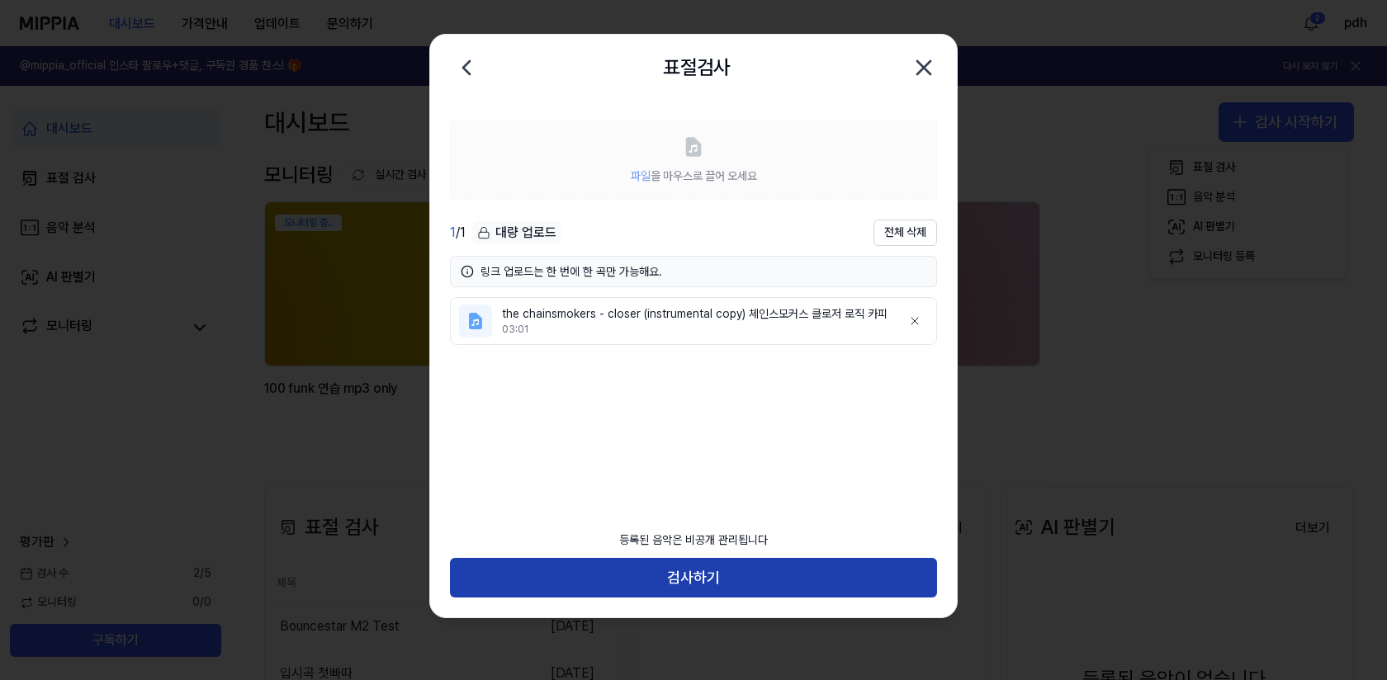
click at [754, 585] on button "검사하기" at bounding box center [693, 578] width 487 height 40
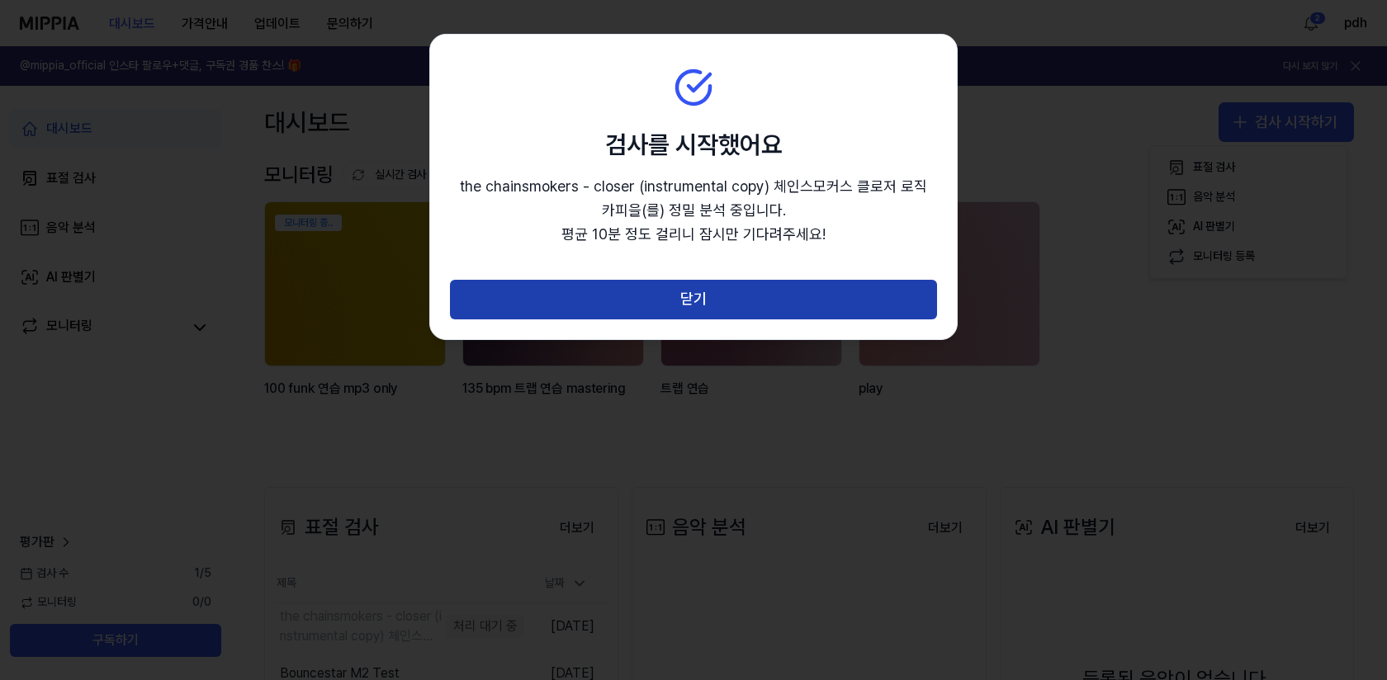
click at [885, 285] on button "닫기" at bounding box center [693, 300] width 487 height 40
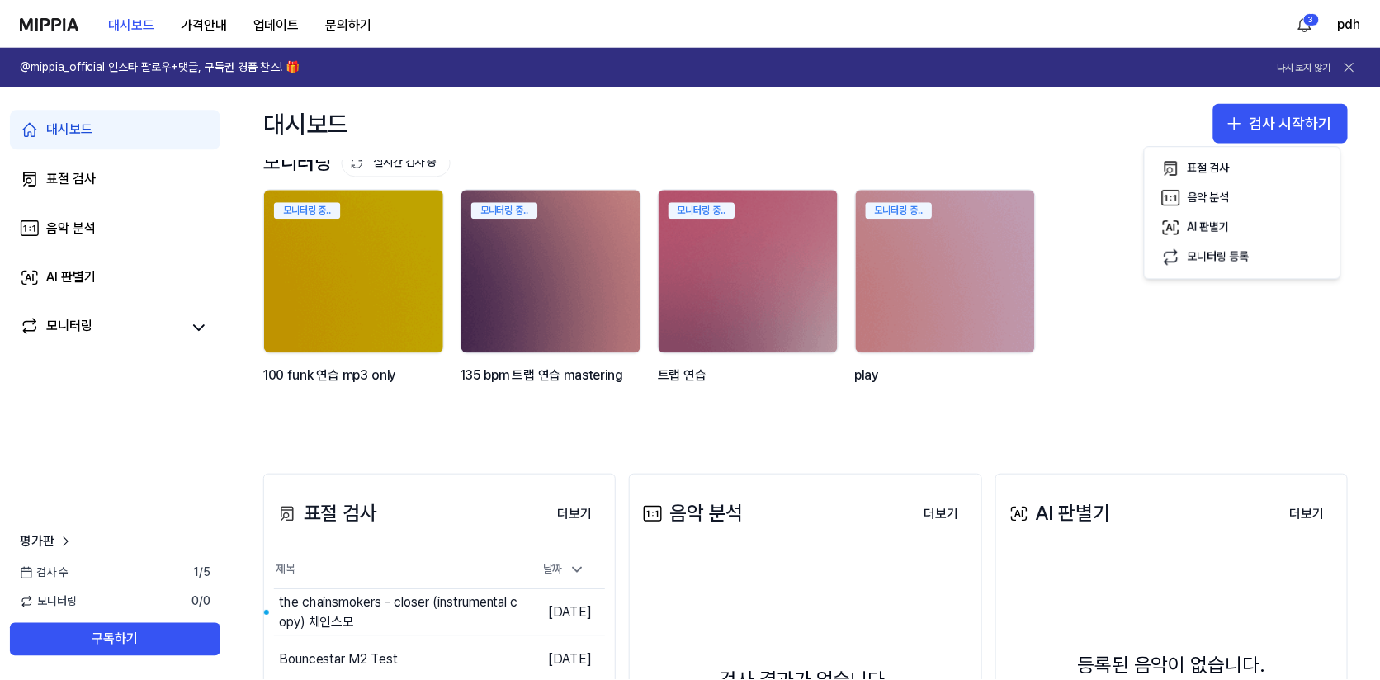
scroll to position [28, 0]
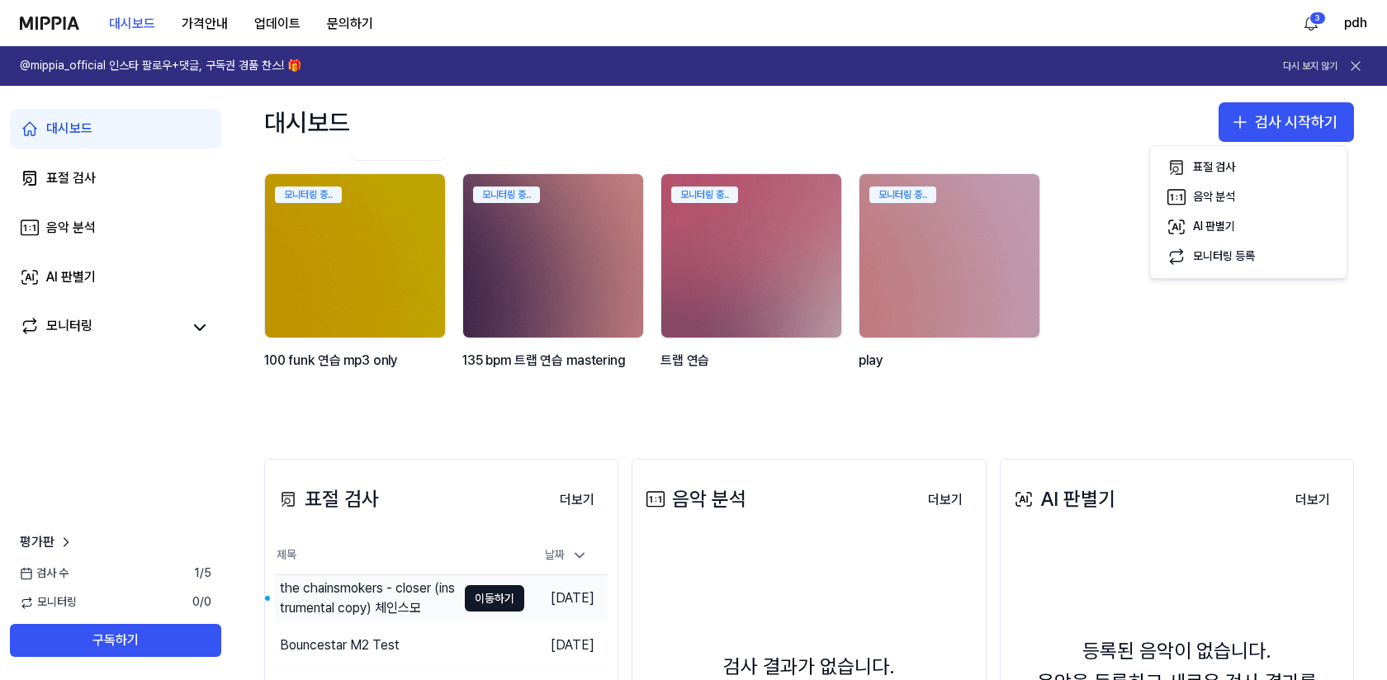
click at [410, 607] on div "the chainsmokers - closer (instrumental copy) 체인스모" at bounding box center [368, 599] width 177 height 40
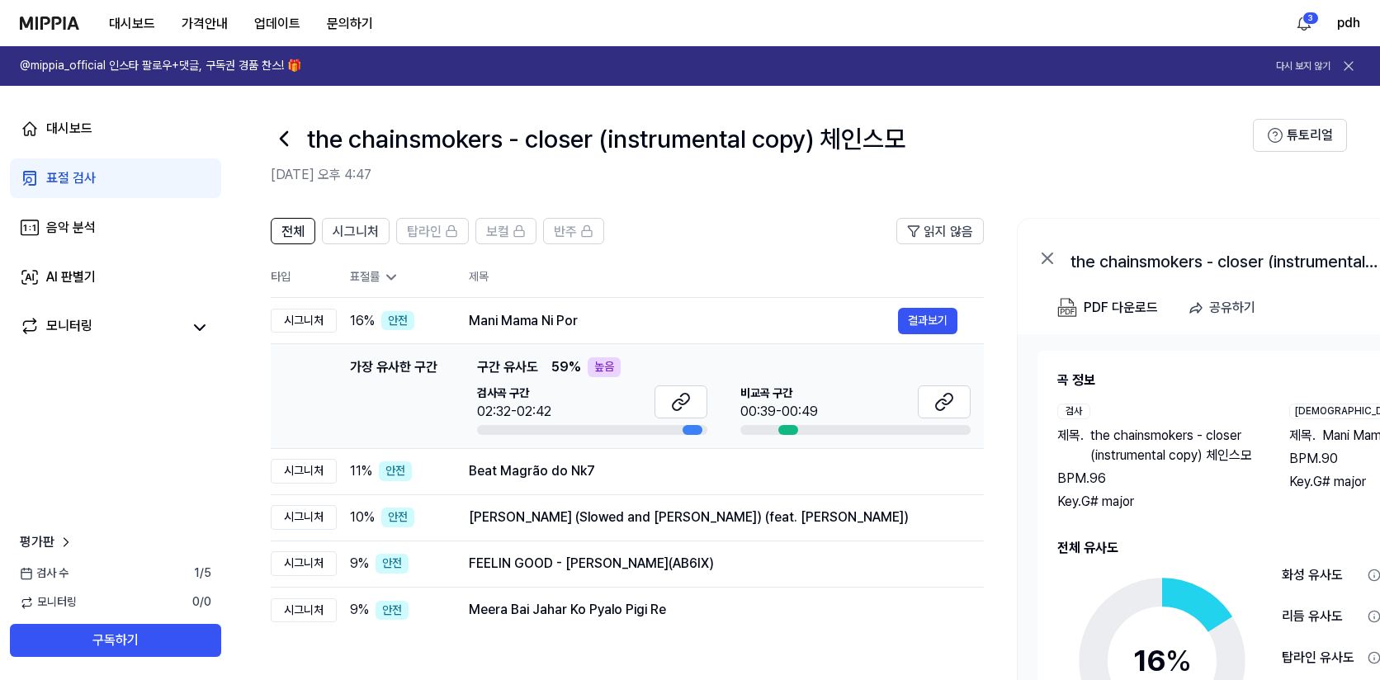
click at [44, 23] on img at bounding box center [49, 23] width 59 height 13
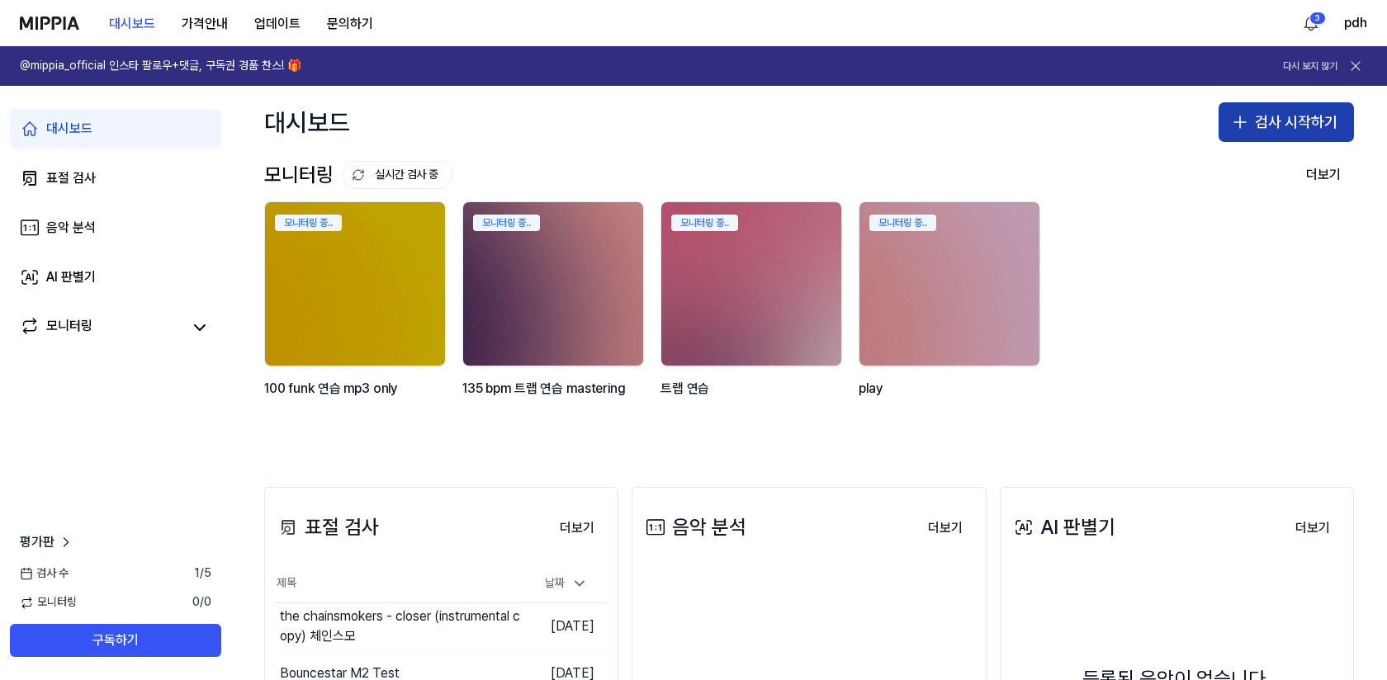
click at [1271, 126] on button "검사 시작하기" at bounding box center [1286, 122] width 135 height 40
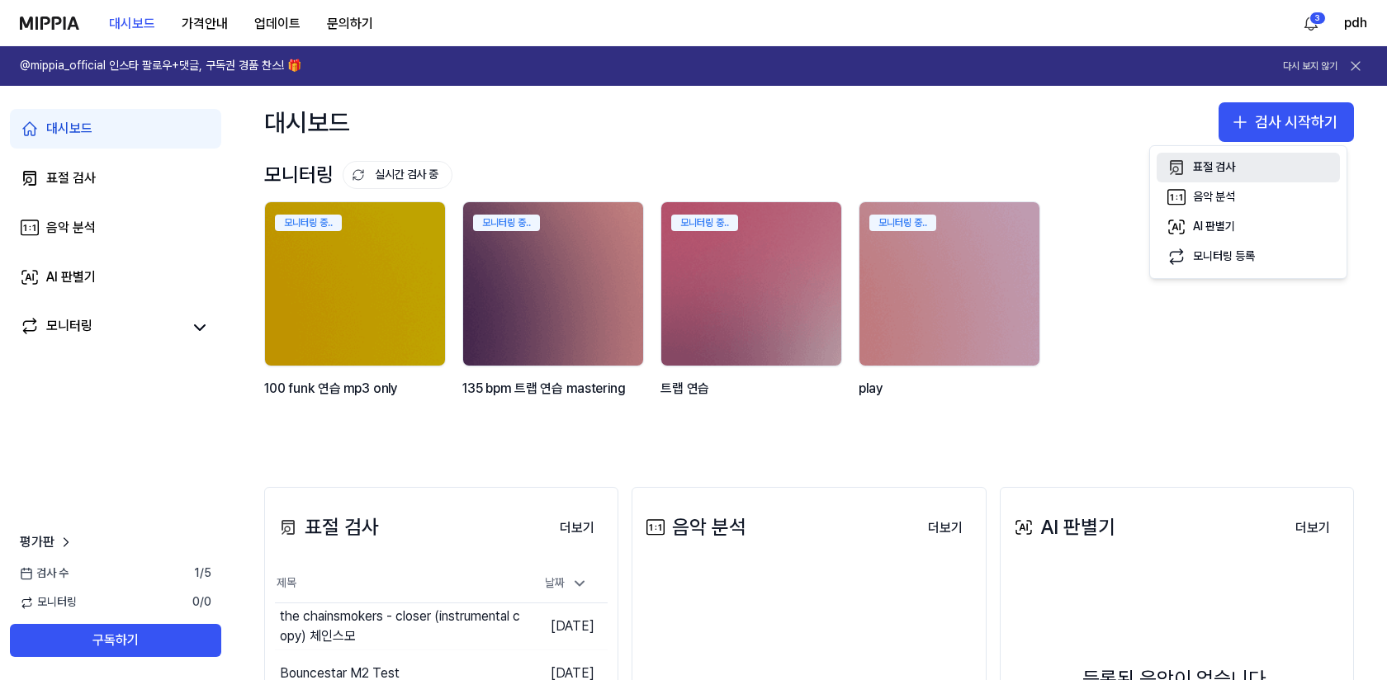
click at [1276, 168] on button "표절 검사" at bounding box center [1248, 168] width 183 height 30
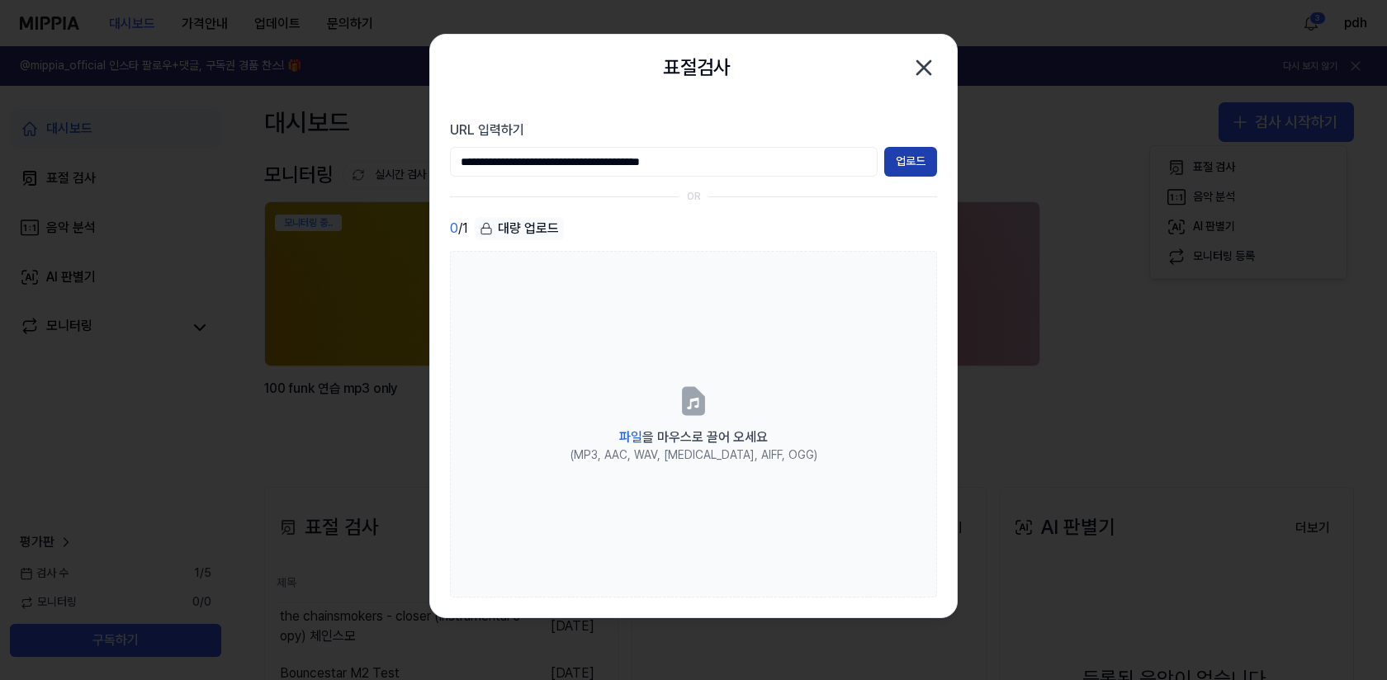
type input "**********"
click at [917, 165] on button "업로드" at bounding box center [910, 162] width 53 height 30
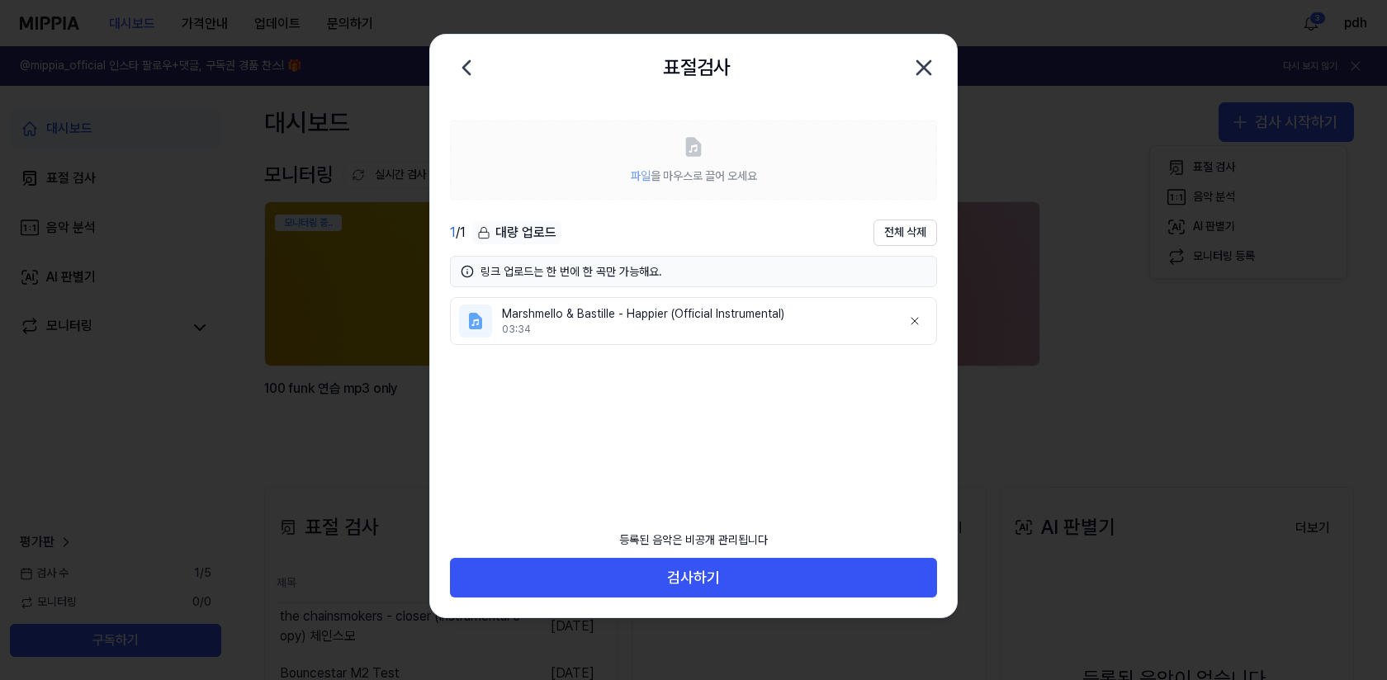
click at [595, 602] on div "등록된 음악은 비공개 관리됩니다 검사하기" at bounding box center [693, 571] width 527 height 96
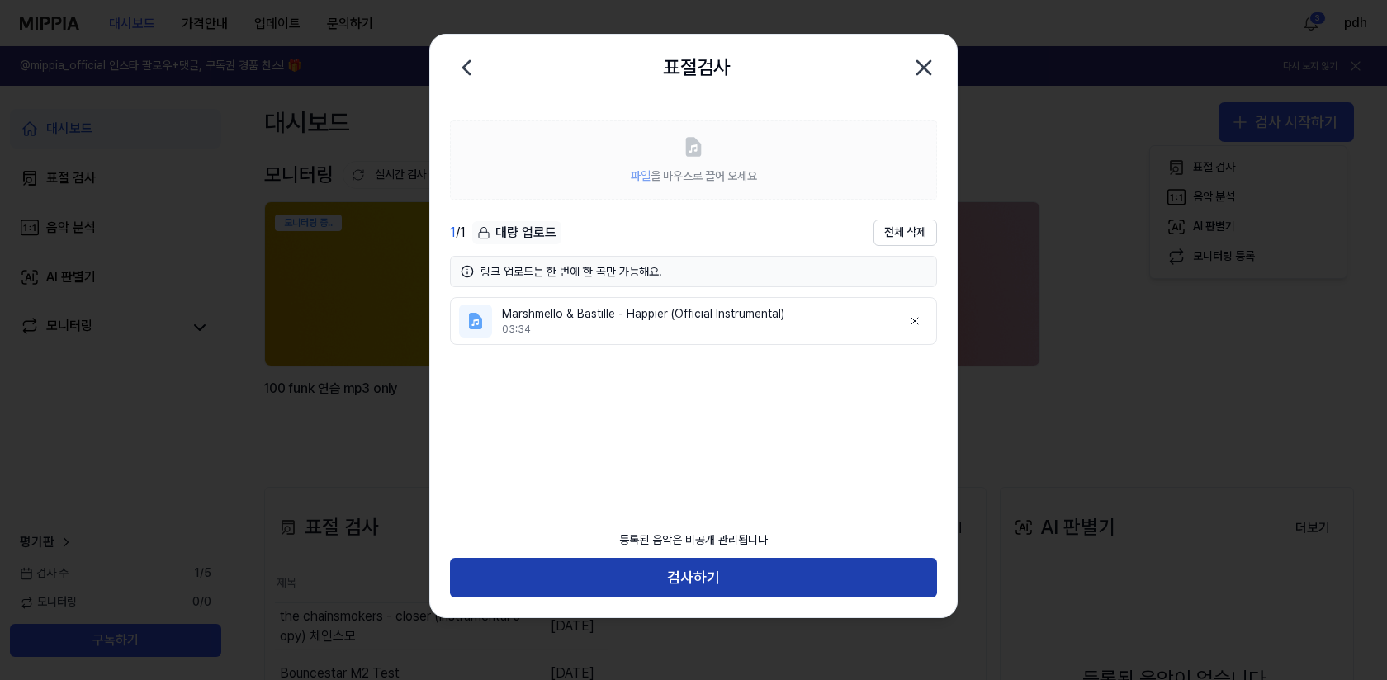
click at [594, 595] on button "검사하기" at bounding box center [693, 578] width 487 height 40
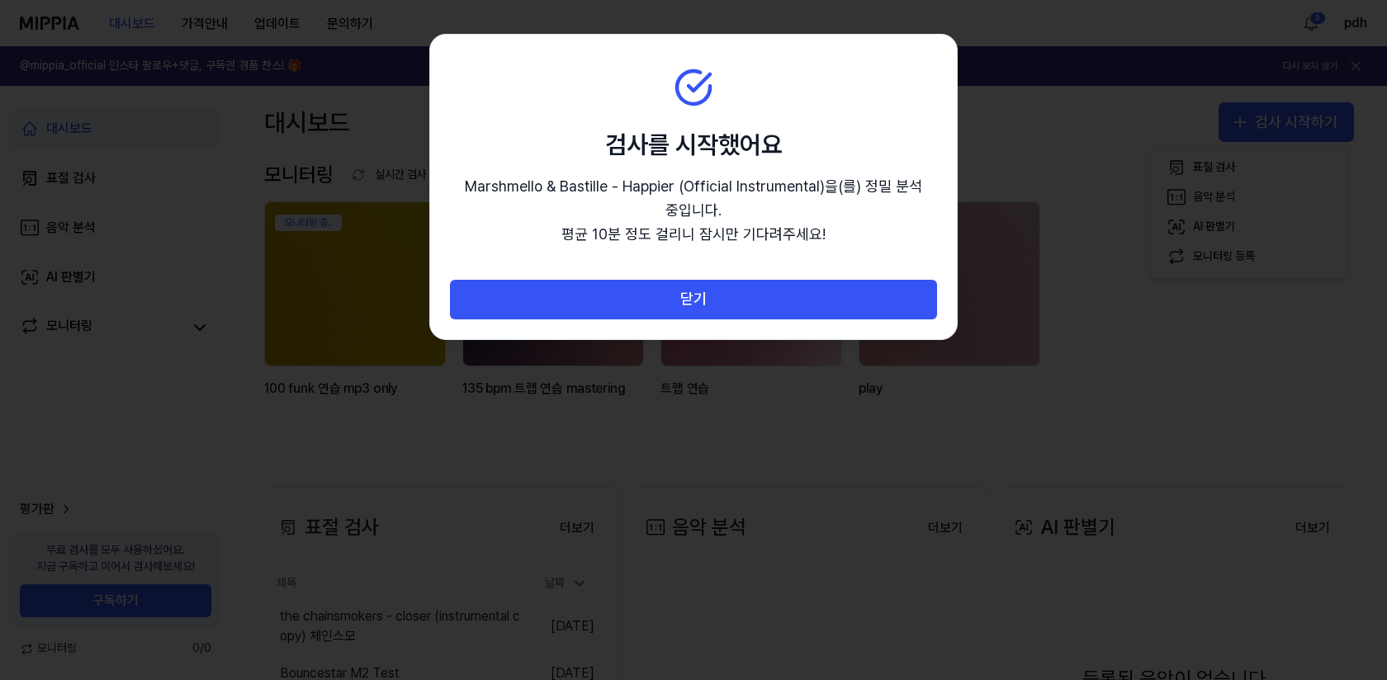
click at [687, 305] on button "닫기" at bounding box center [693, 300] width 487 height 40
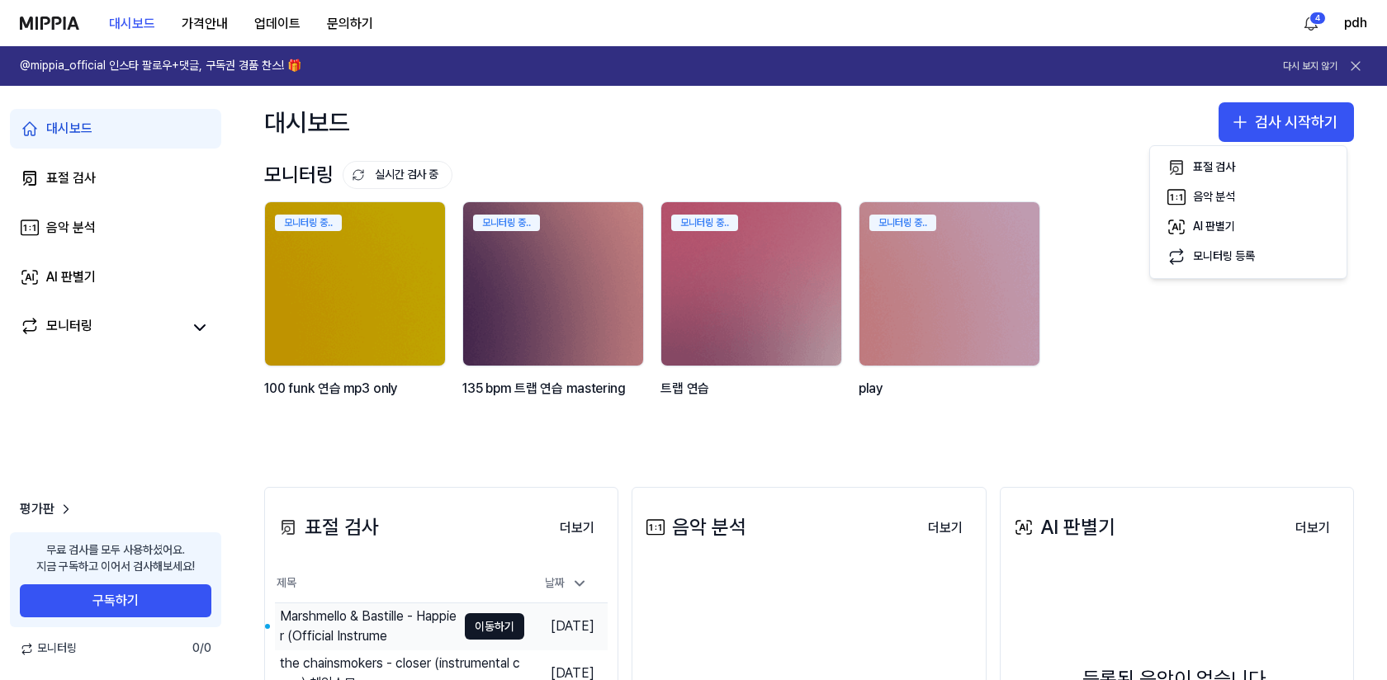
click at [388, 608] on div "Marshmello & Bastille - Happier (Official Instrume" at bounding box center [368, 627] width 177 height 40
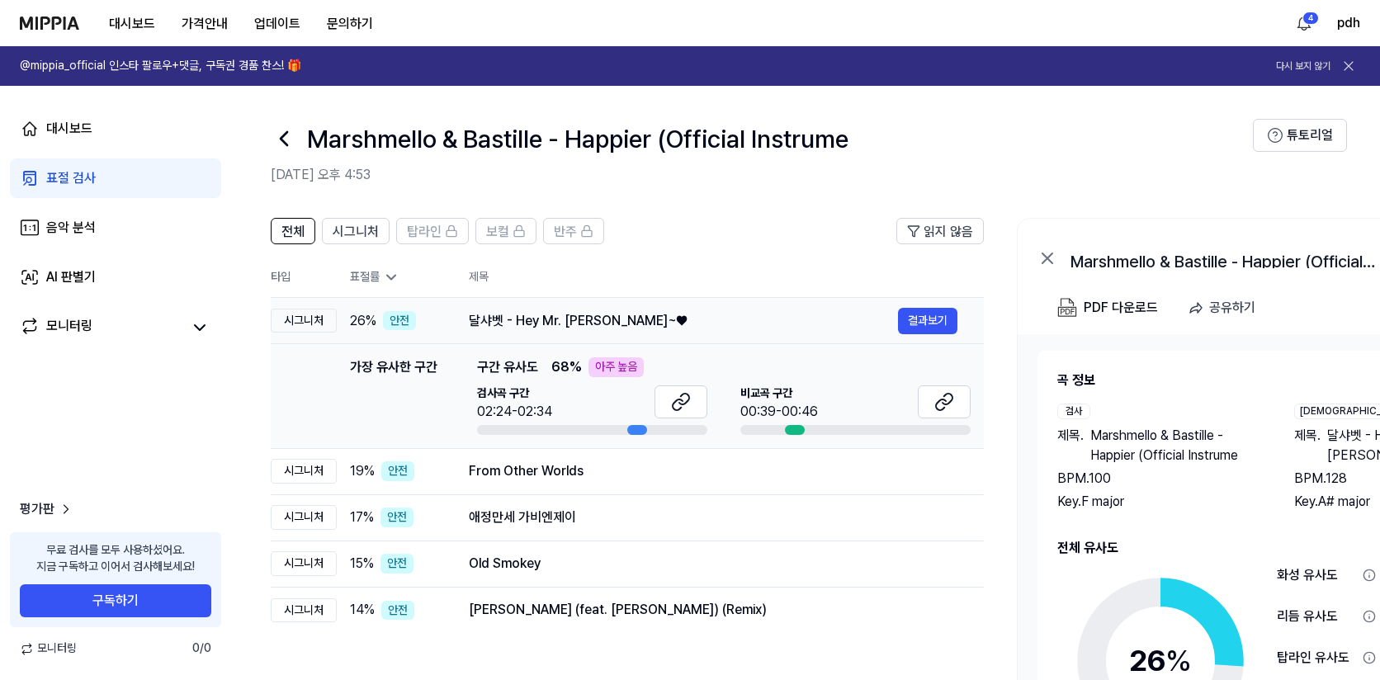
click at [603, 317] on div "달샤벳 - Hey Mr. Chu~♥" at bounding box center [683, 321] width 429 height 20
click at [627, 315] on div "달샤벳 - Hey Mr. Chu~♥" at bounding box center [683, 321] width 429 height 20
click at [927, 410] on button at bounding box center [944, 402] width 53 height 33
